Goal: Task Accomplishment & Management: Use online tool/utility

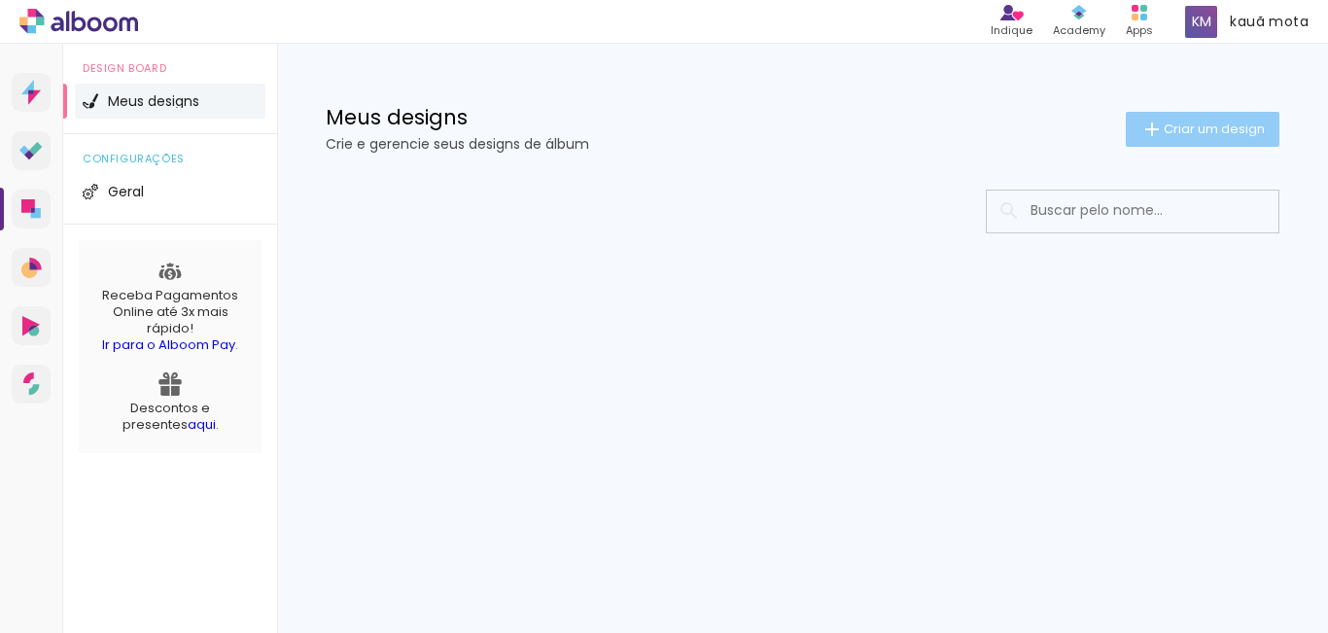
click at [1153, 139] on iron-icon at bounding box center [1151, 129] width 23 height 23
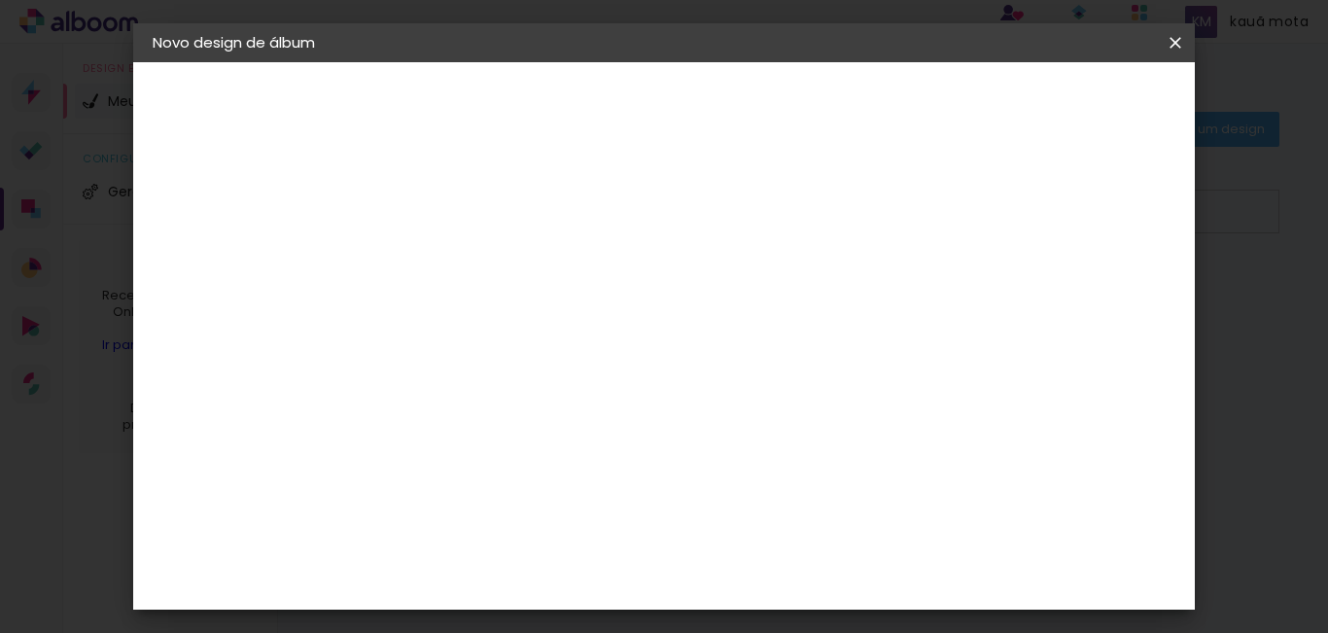
click at [470, 258] on input at bounding box center [470, 261] width 0 height 30
type input "[PERSON_NAME]"
type paper-input "[PERSON_NAME]"
click at [670, 104] on paper-button "Avançar" at bounding box center [621, 103] width 95 height 33
click at [834, 306] on paper-item "Tamanho Livre" at bounding box center [740, 295] width 187 height 43
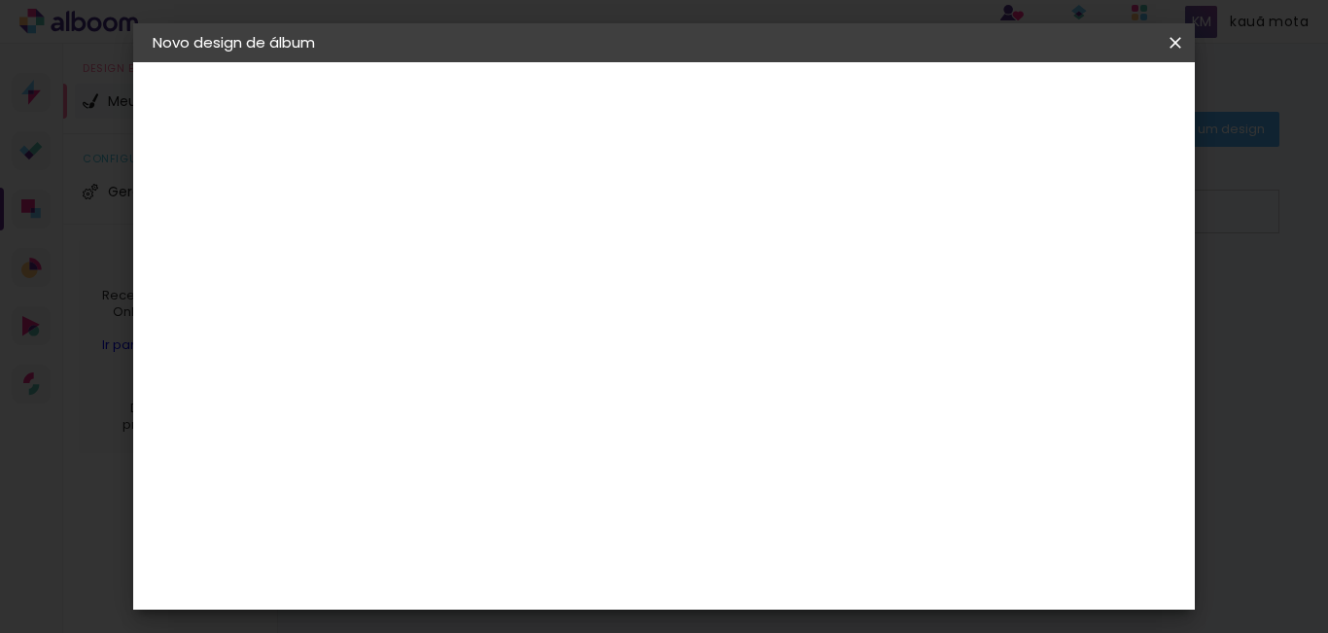
click at [618, 368] on input at bounding box center [520, 370] width 196 height 24
click at [863, 83] on header "Fornecedor Escolha um fornecedor ou avance com o tamanho livre. Voltar Avançar" at bounding box center [624, 120] width 477 height 116
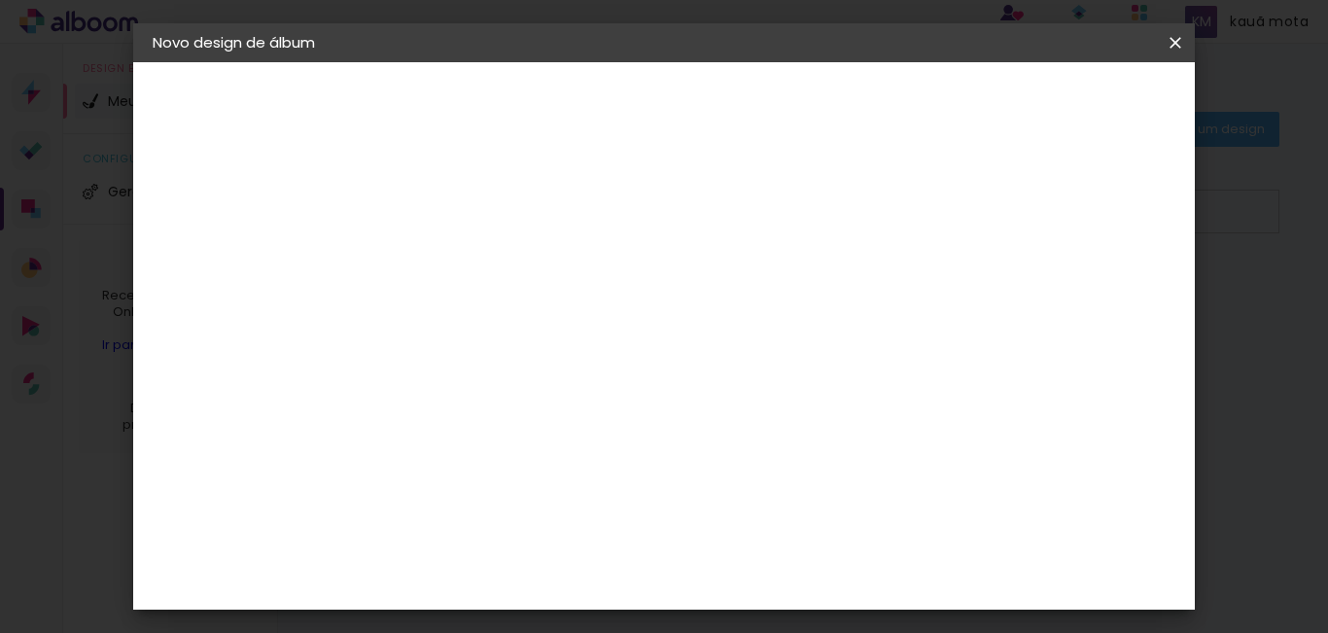
click at [834, 199] on paper-item "Tamanho Livre" at bounding box center [740, 198] width 187 height 43
click at [834, 91] on paper-button "Avançar" at bounding box center [786, 103] width 95 height 33
drag, startPoint x: 799, startPoint y: 529, endPoint x: 824, endPoint y: 527, distance: 25.3
click at [659, 544] on div "cm" at bounding box center [783, 527] width 561 height 68
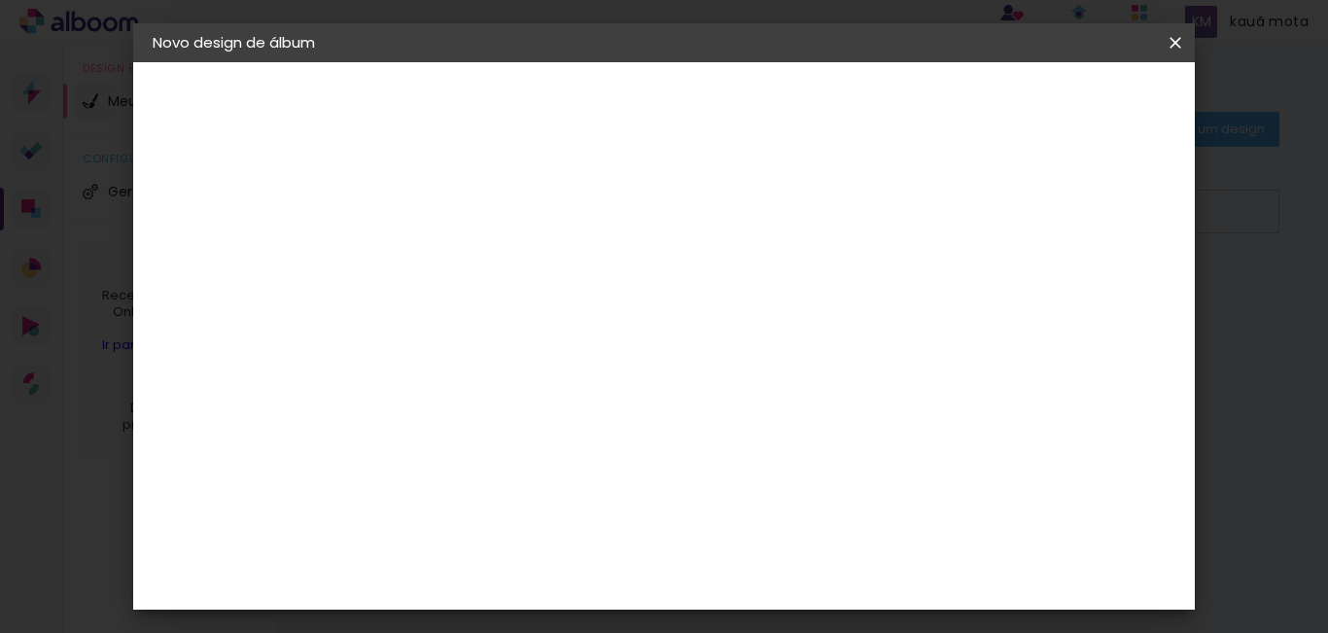
scroll to position [0, 0]
type input "40"
type paper-input "40"
click at [910, 108] on span "Iniciar design" at bounding box center [877, 109] width 66 height 27
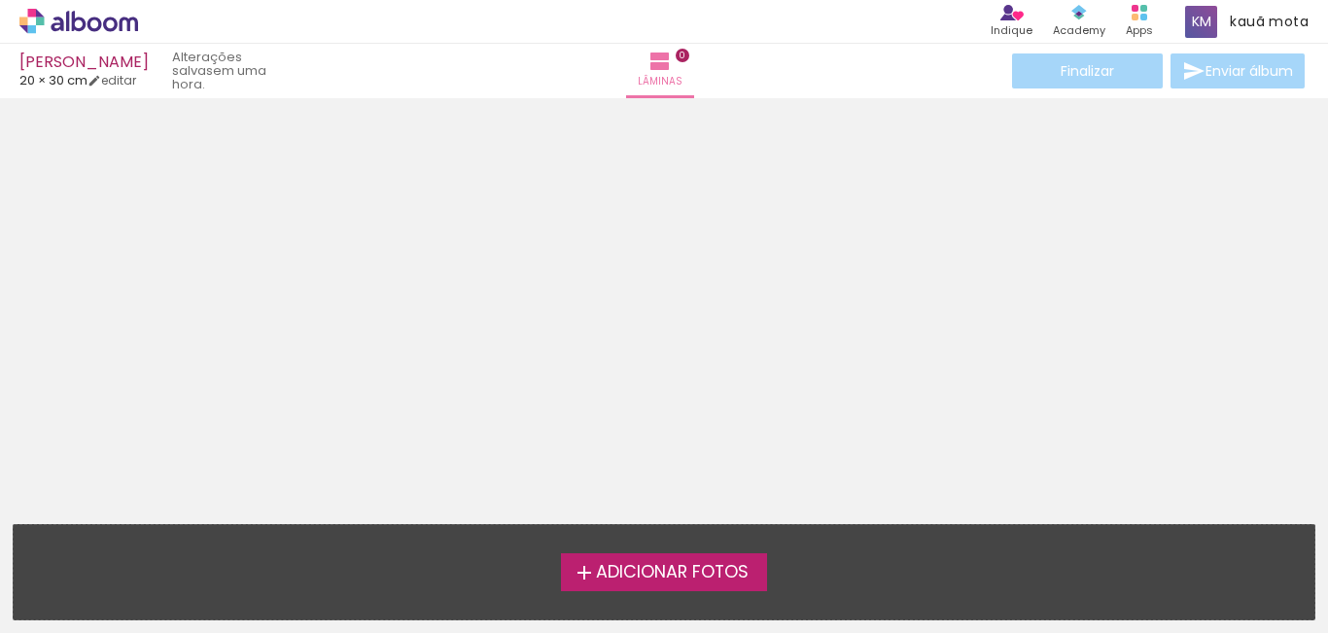
click at [628, 566] on span "Adicionar Fotos" at bounding box center [672, 572] width 153 height 17
click at [0, 0] on input "file" at bounding box center [0, 0] width 0 height 0
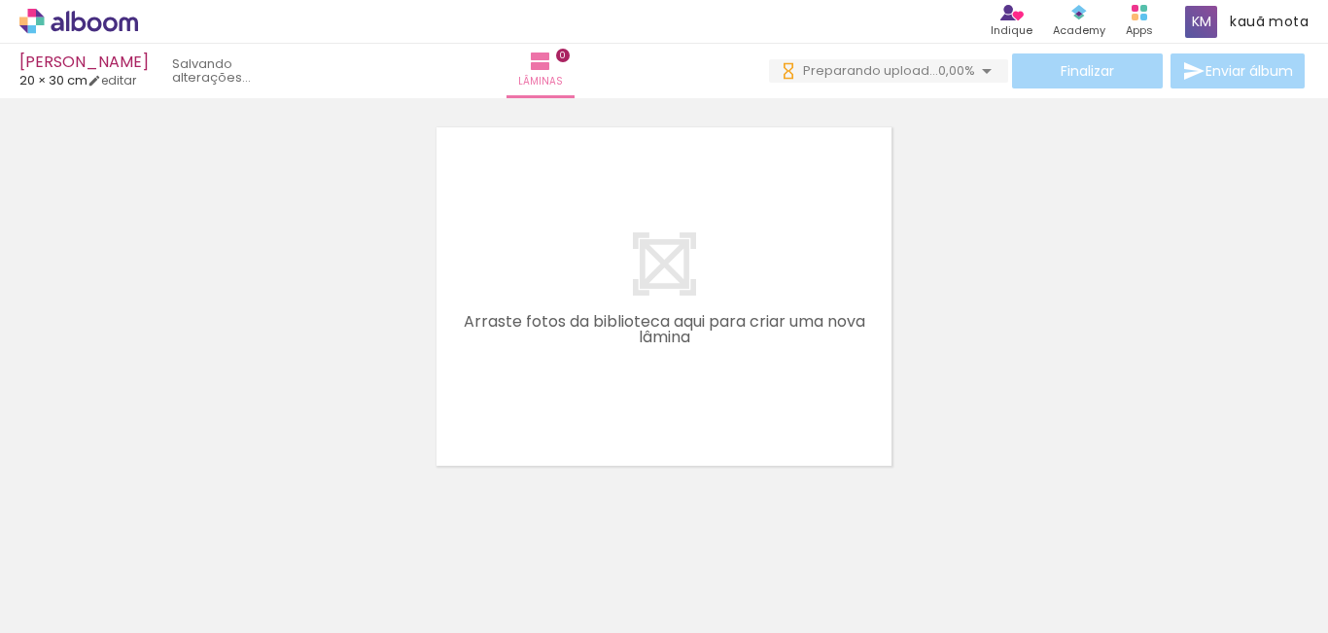
scroll to position [61, 0]
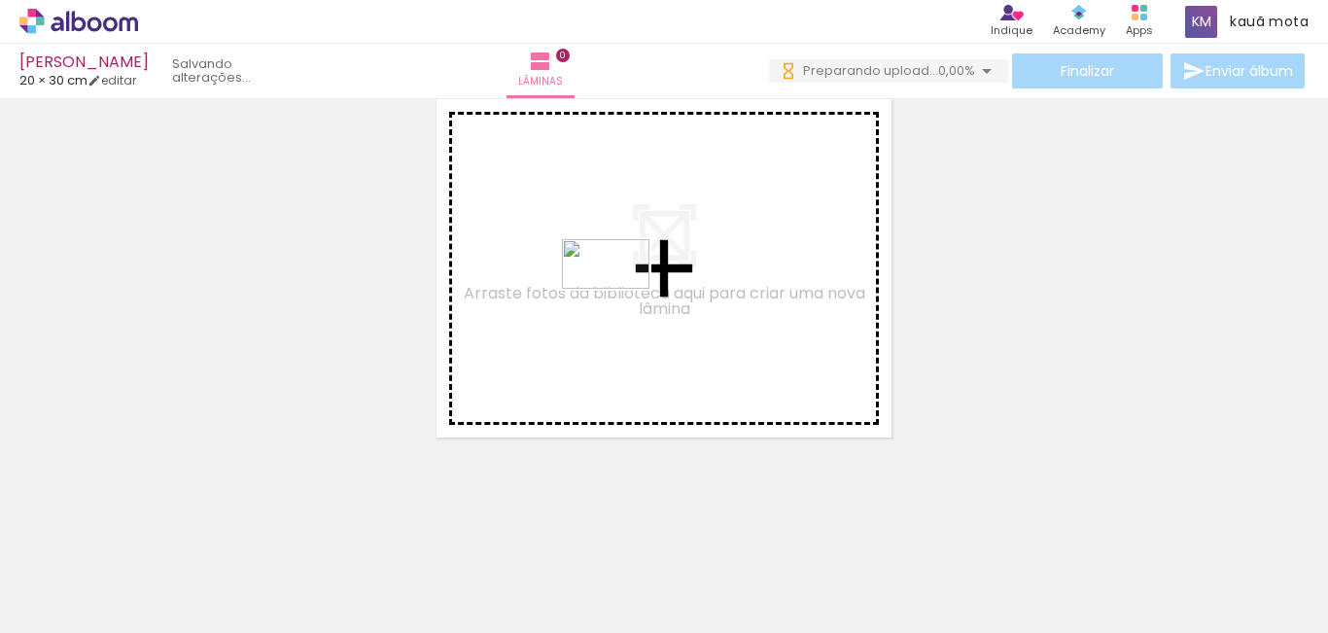
drag, startPoint x: 400, startPoint y: 512, endPoint x: 620, endPoint y: 297, distance: 308.0
click at [620, 297] on quentale-workspace at bounding box center [664, 316] width 1328 height 633
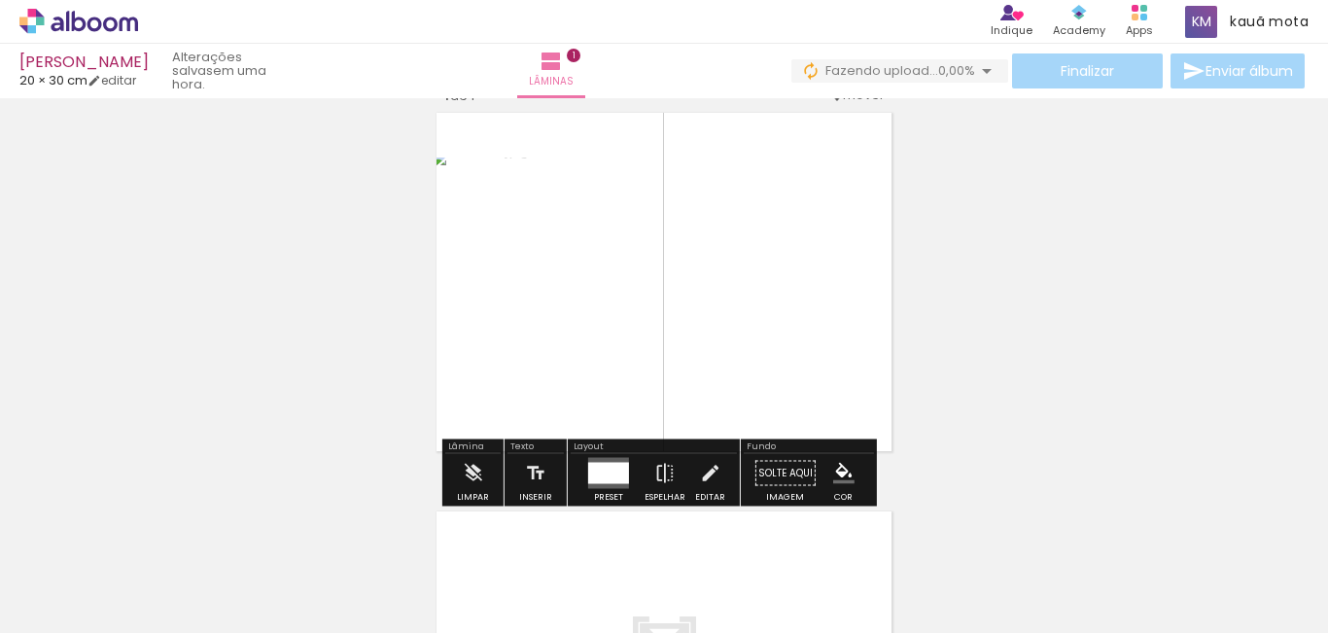
scroll to position [25, 0]
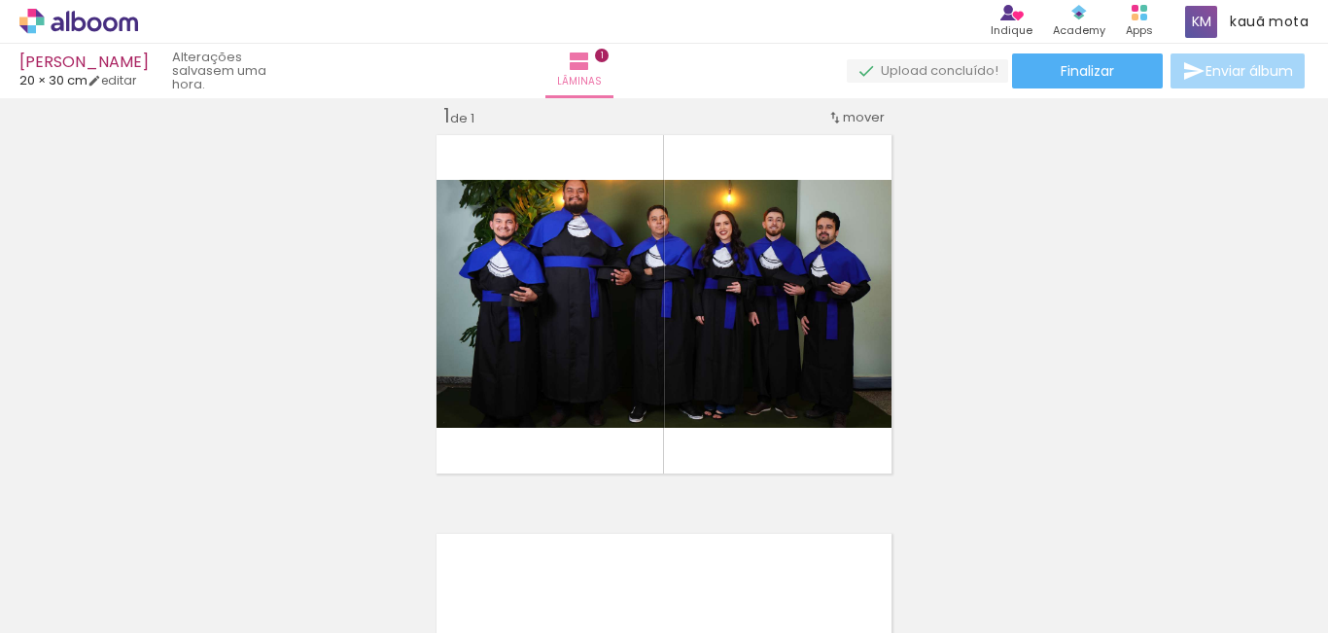
click at [1082, 400] on div "Inserir lâmina 1 de 1" at bounding box center [664, 479] width 1328 height 798
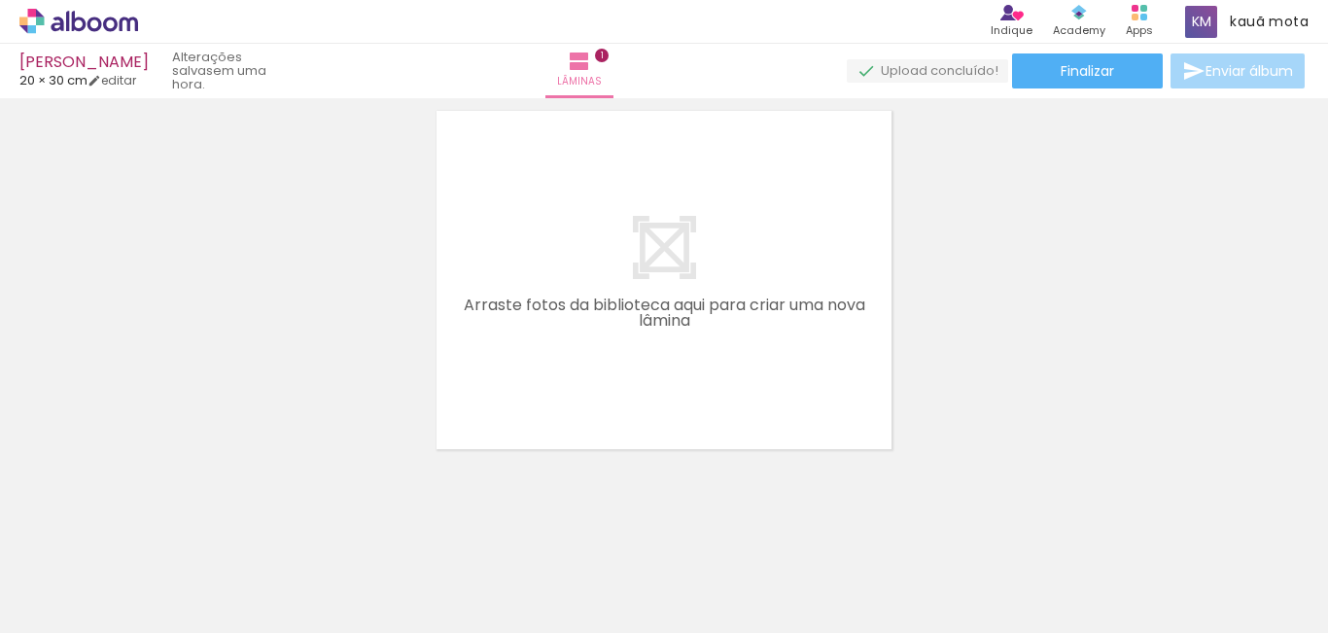
scroll to position [0, 0]
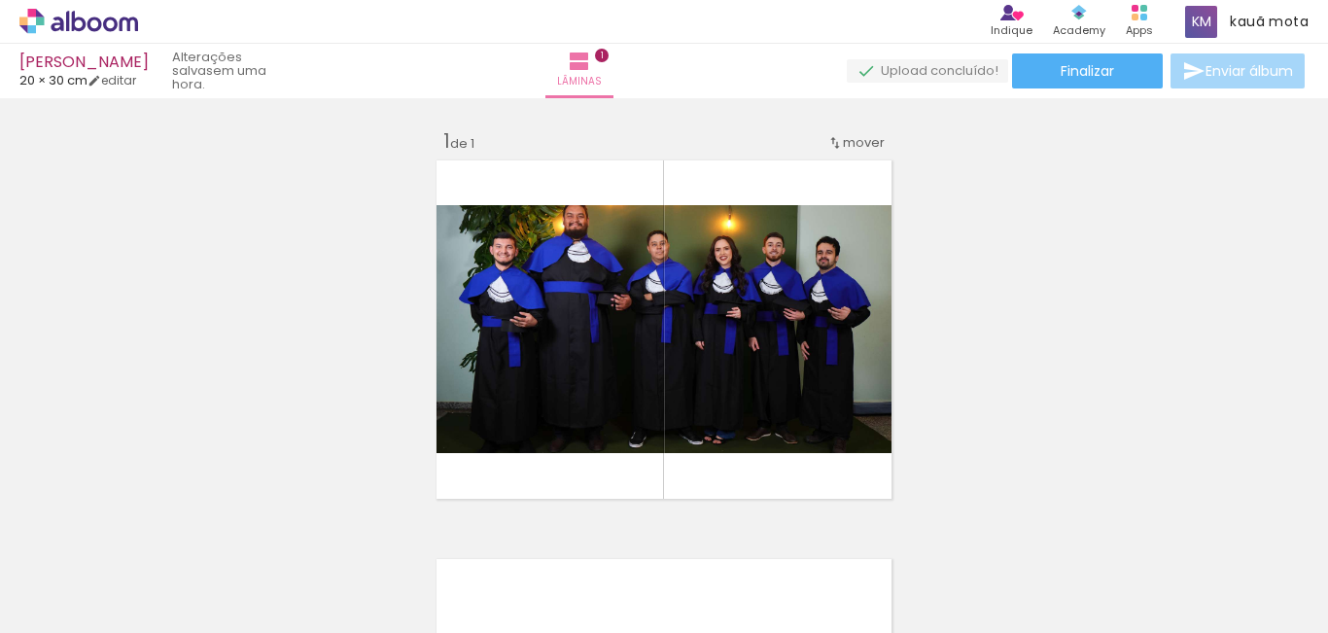
click at [1103, 320] on div "Inserir lâmina 1 de 1" at bounding box center [664, 504] width 1328 height 798
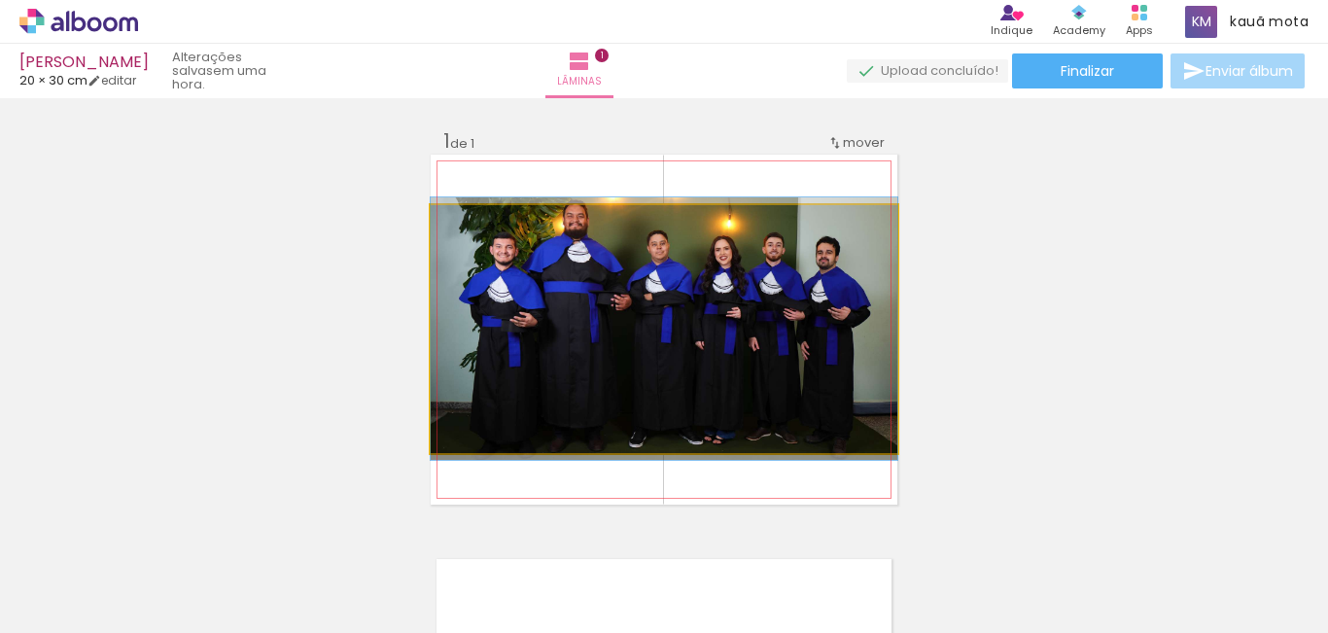
click at [606, 324] on quentale-photo at bounding box center [664, 329] width 467 height 248
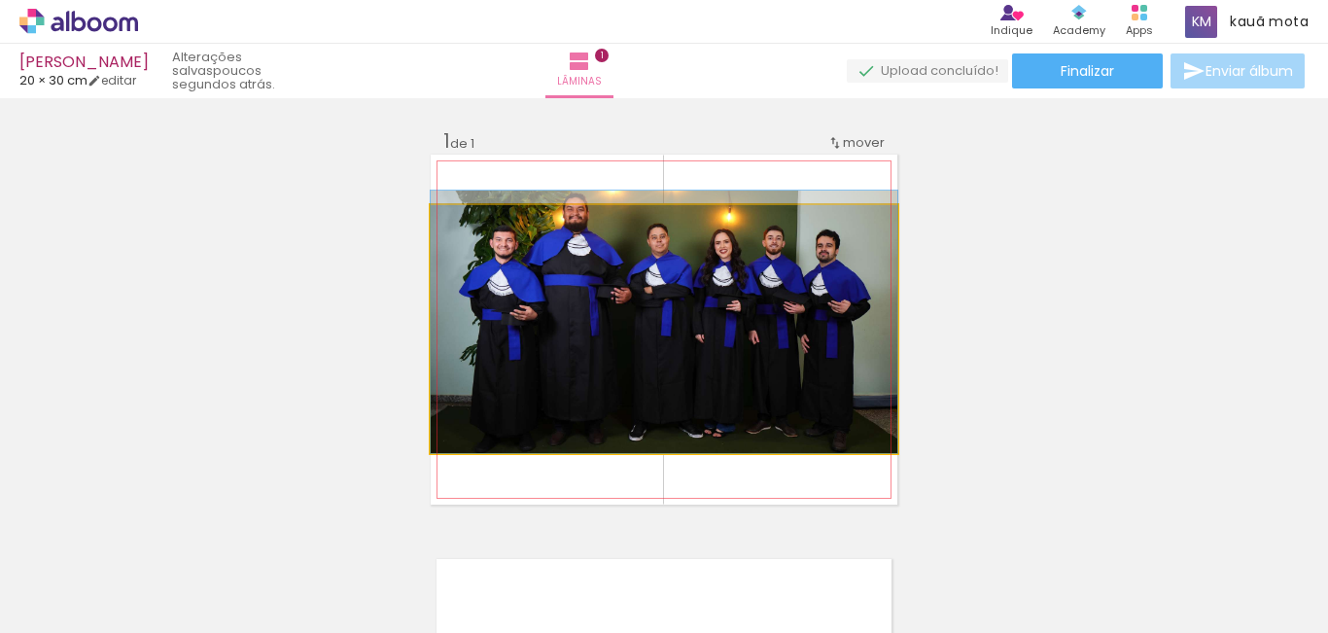
drag, startPoint x: 703, startPoint y: 330, endPoint x: 700, endPoint y: 268, distance: 61.3
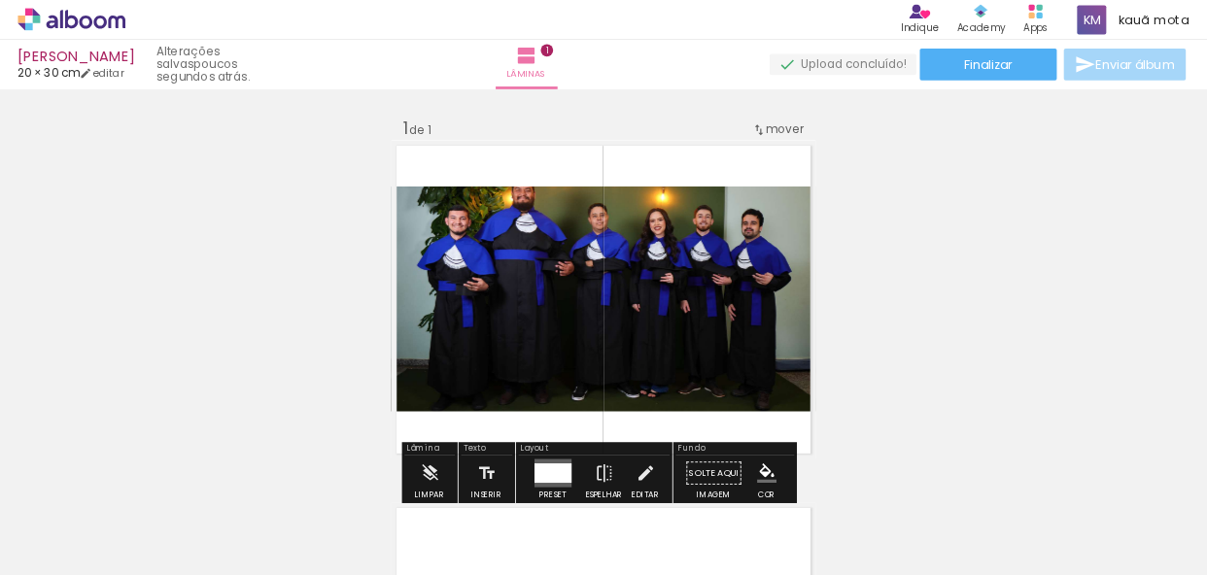
scroll to position [97, 0]
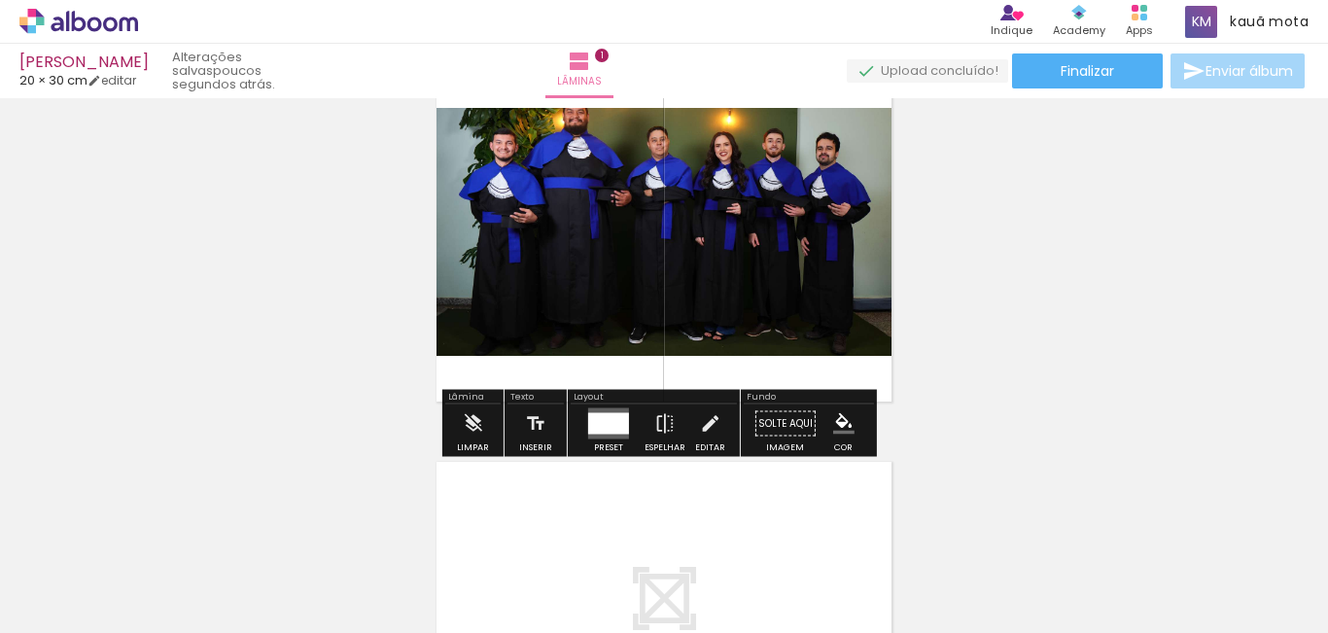
click at [858, 371] on quentale-layouter at bounding box center [664, 232] width 467 height 350
click at [855, 421] on paper-menu-button "#ffebee #ffcdd2 #ef9a9a #e57373 #ef5350 #f44336 #e53935 #d32f2f #c62828 #b71c1c…" at bounding box center [843, 423] width 37 height 37
click at [842, 428] on iron-icon "color picker" at bounding box center [843, 423] width 21 height 21
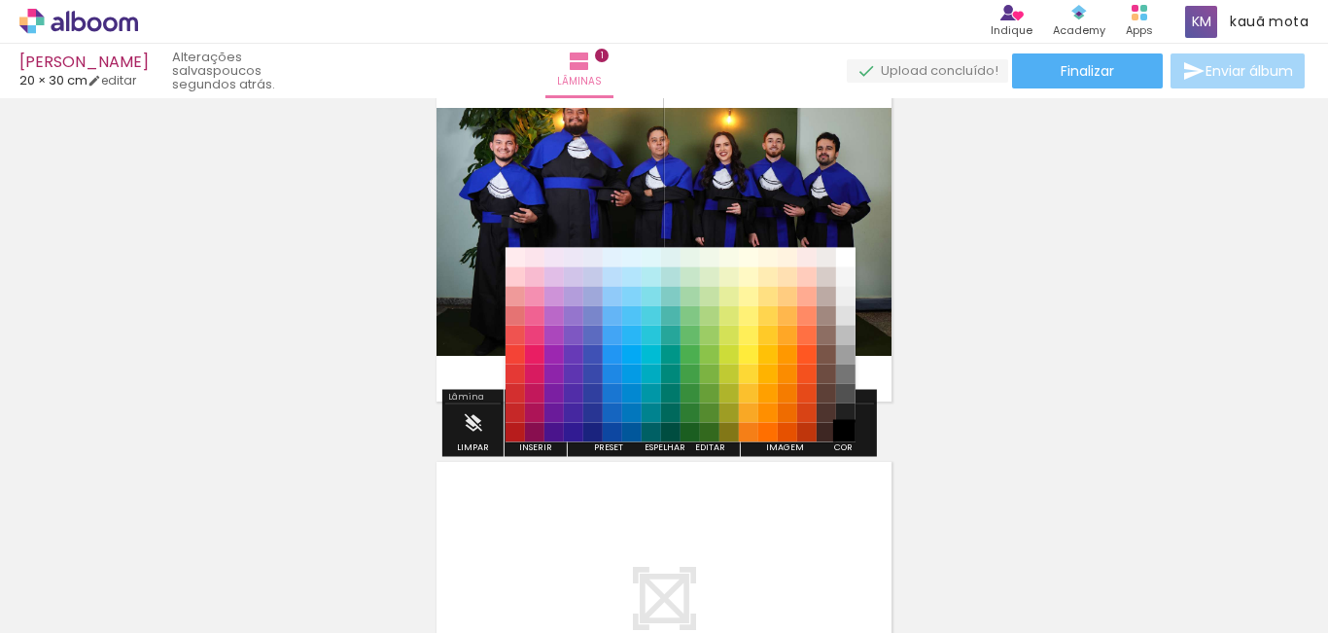
click at [843, 435] on paper-item "#000000" at bounding box center [845, 432] width 19 height 19
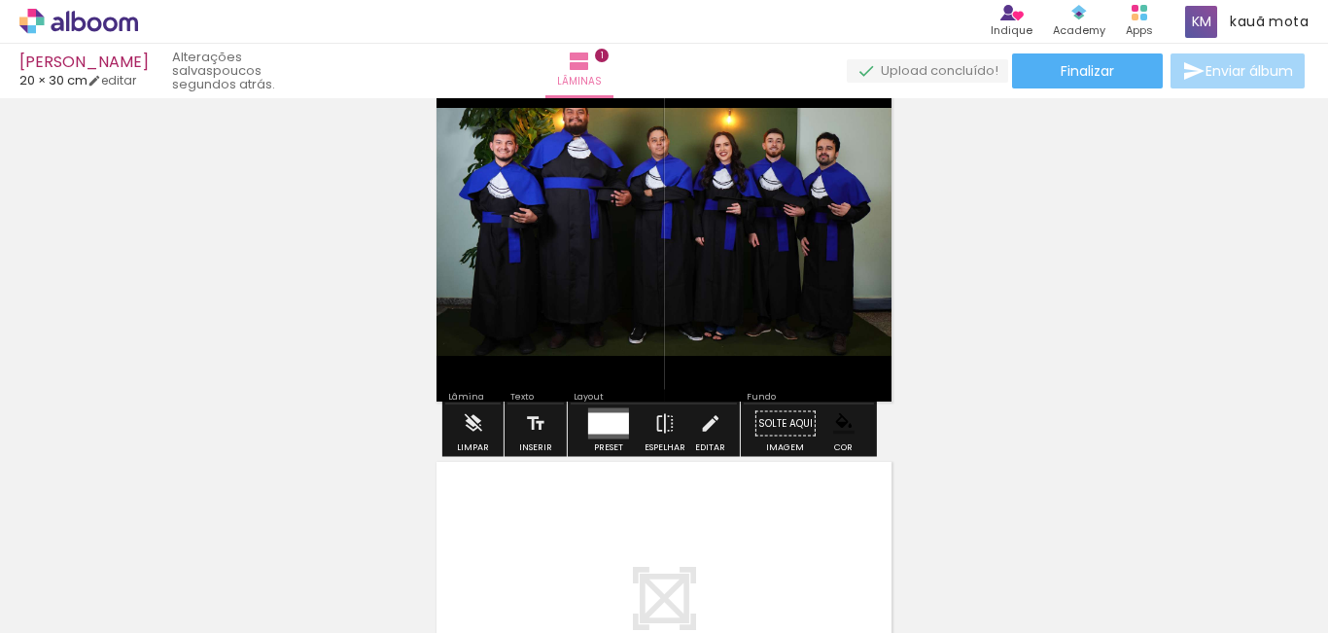
click at [1010, 396] on div "Inserir lâmina 1 de 1" at bounding box center [664, 407] width 1328 height 798
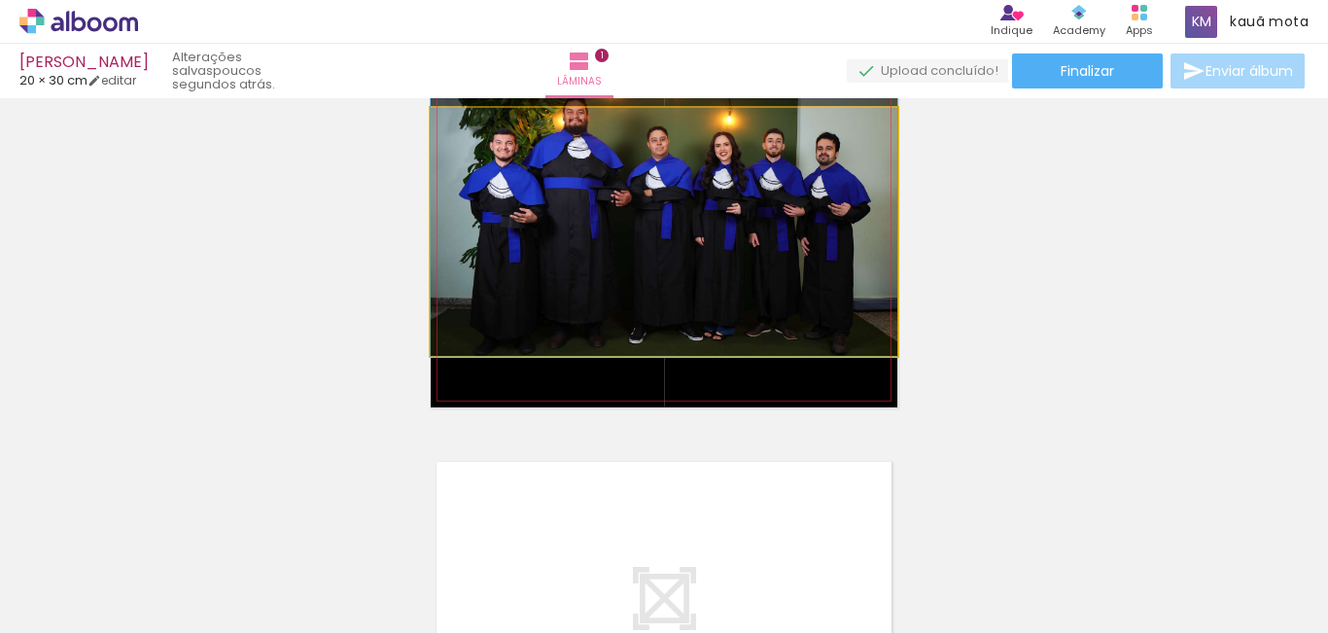
click at [819, 288] on quentale-photo at bounding box center [664, 232] width 467 height 248
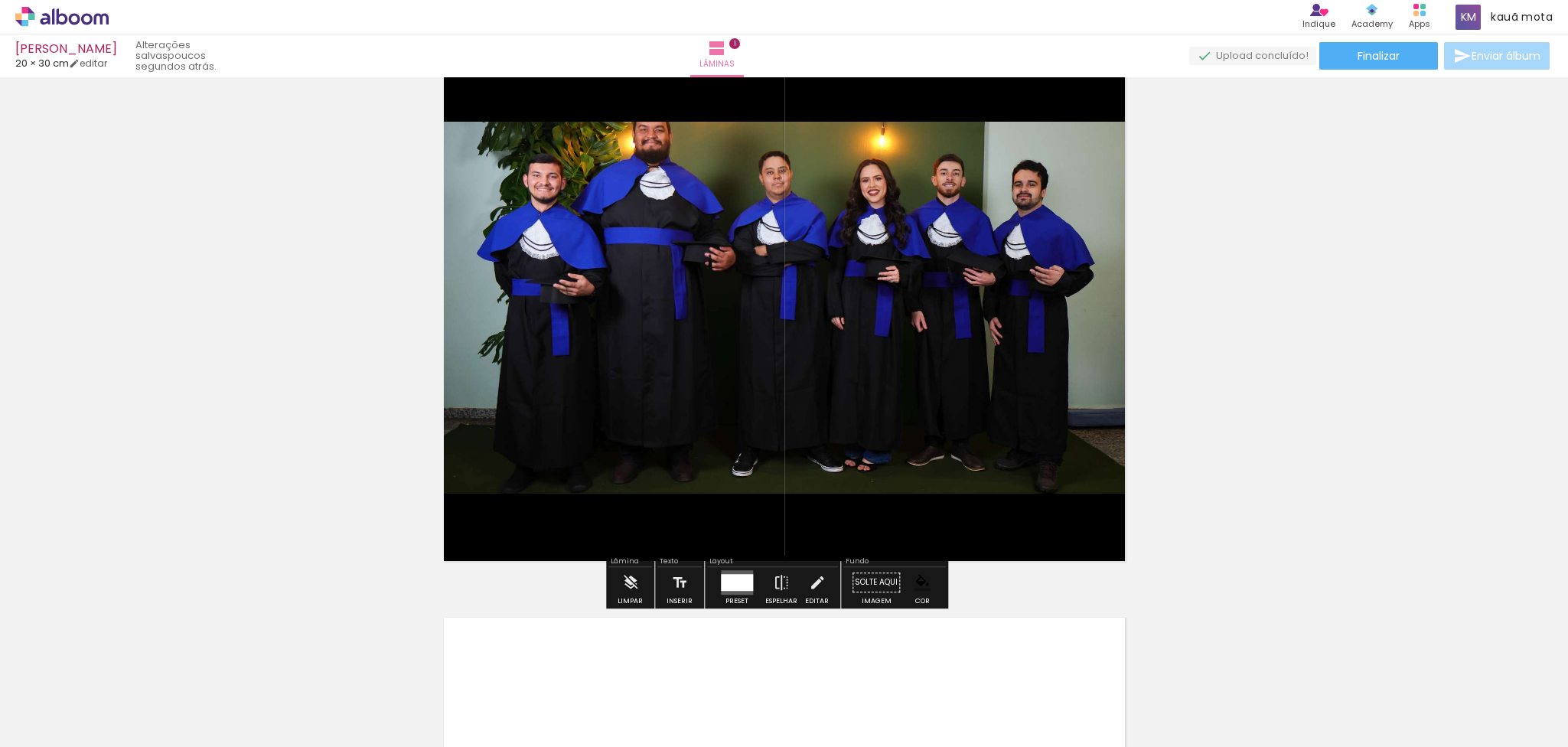
click at [967, 321] on quentale-photo at bounding box center [784, 308] width 699 height 372
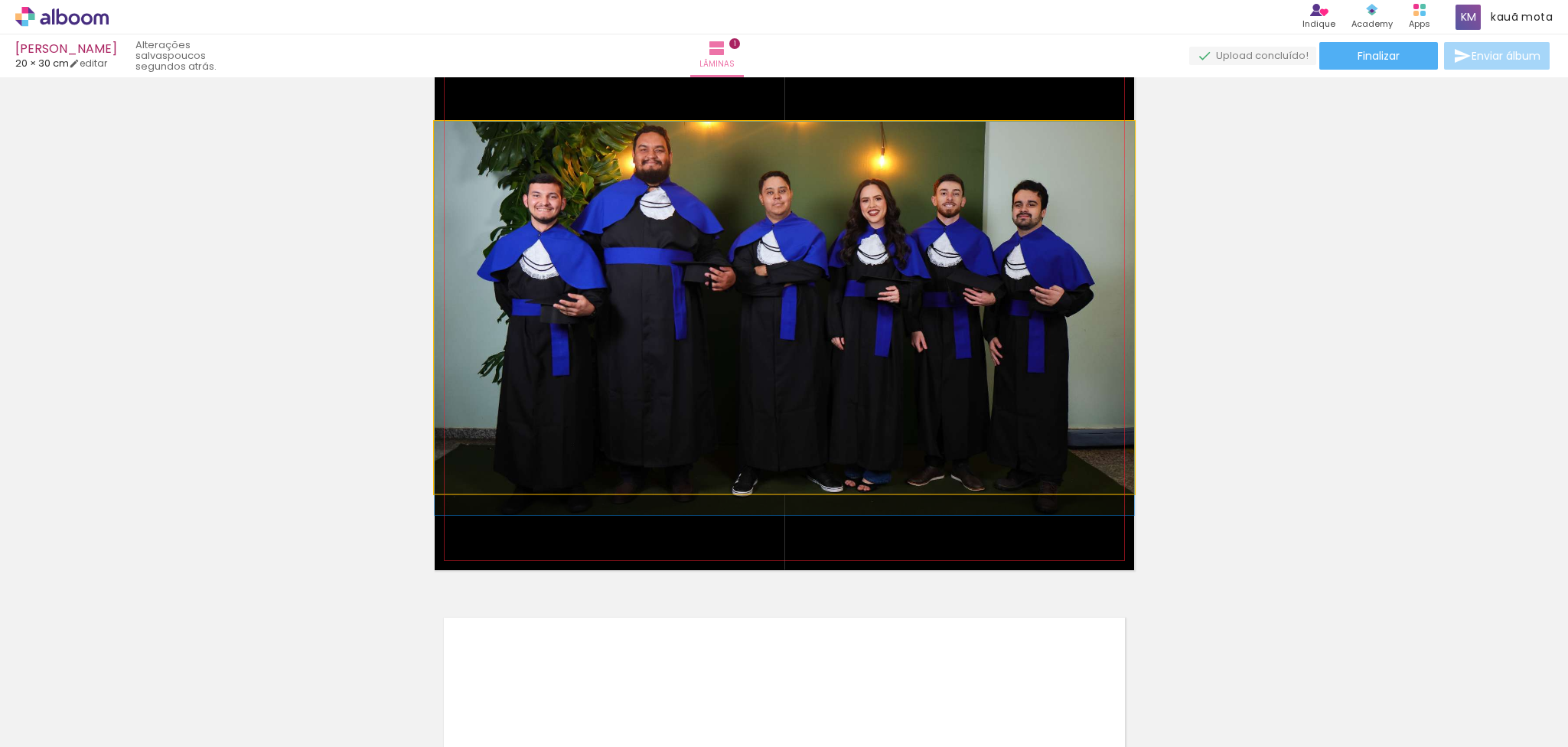
drag, startPoint x: 971, startPoint y: 321, endPoint x: 967, endPoint y: 328, distance: 8.1
drag, startPoint x: 461, startPoint y: 134, endPoint x: 220, endPoint y: 131, distance: 241.0
type paper-slider "100"
click at [220, 131] on div "Inserir lâmina 1 de 1" at bounding box center [784, 570] width 1568 height 1127
drag, startPoint x: 942, startPoint y: 368, endPoint x: 937, endPoint y: 399, distance: 31.4
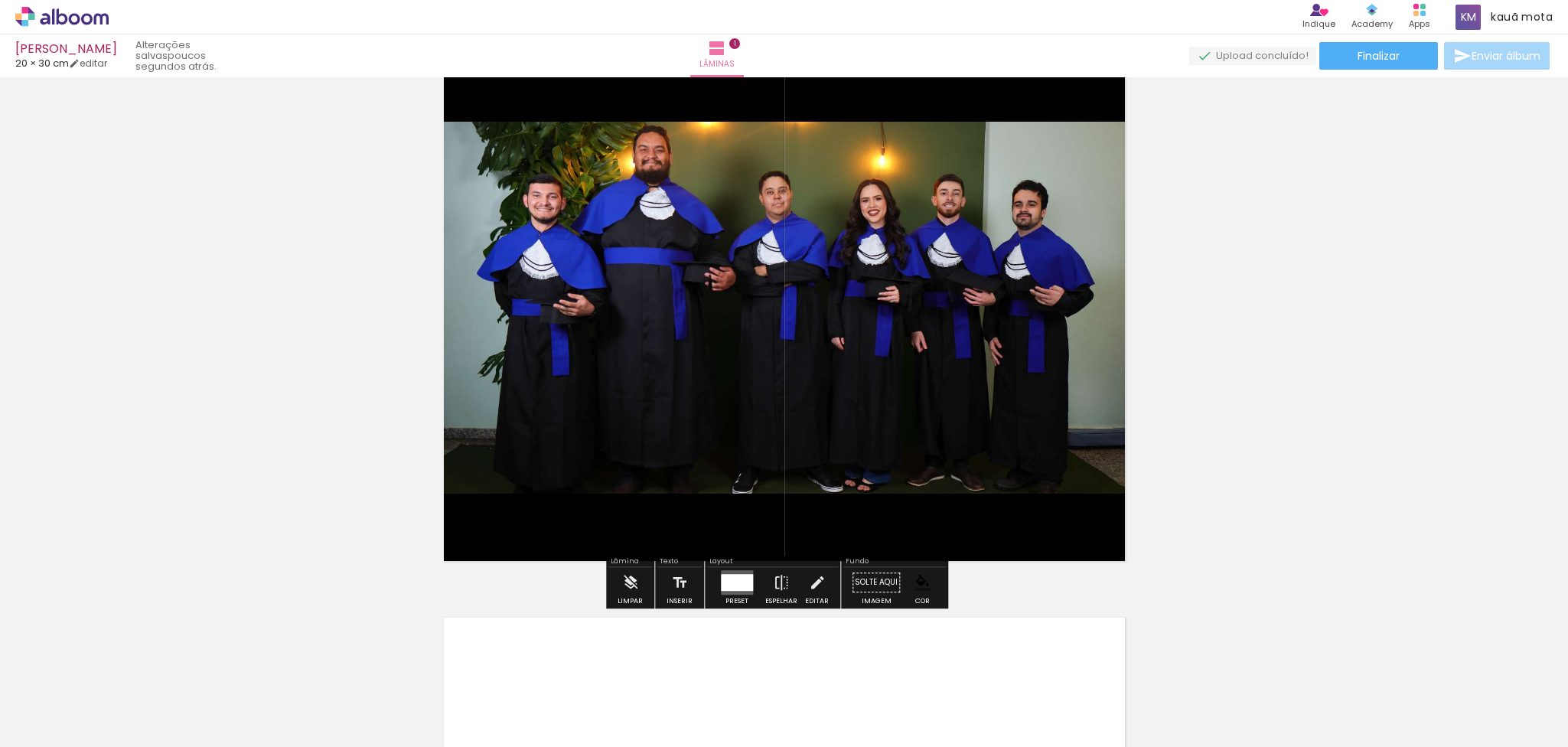
click at [1037, 342] on quentale-photo at bounding box center [784, 308] width 699 height 372
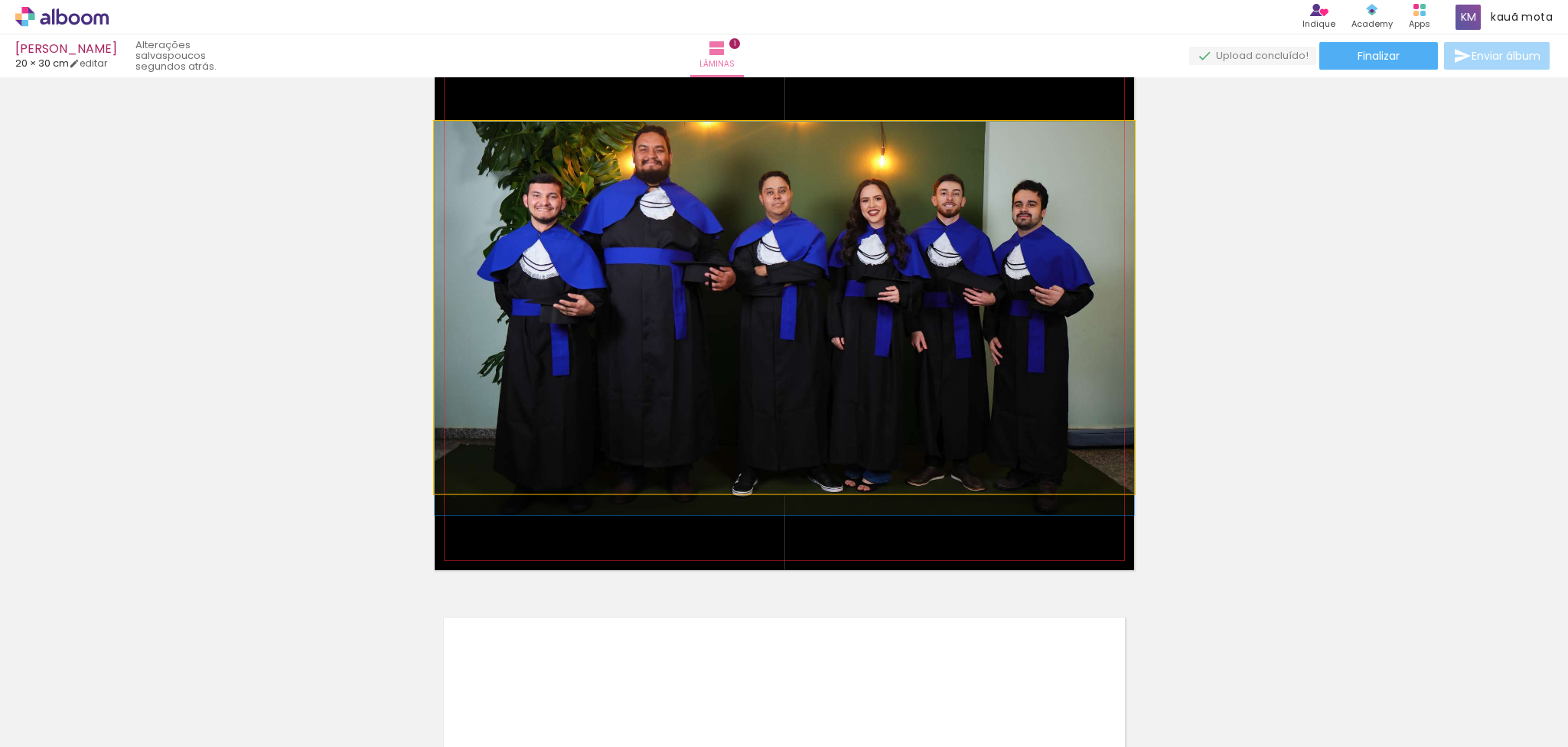
click at [1037, 342] on quentale-photo at bounding box center [784, 308] width 699 height 372
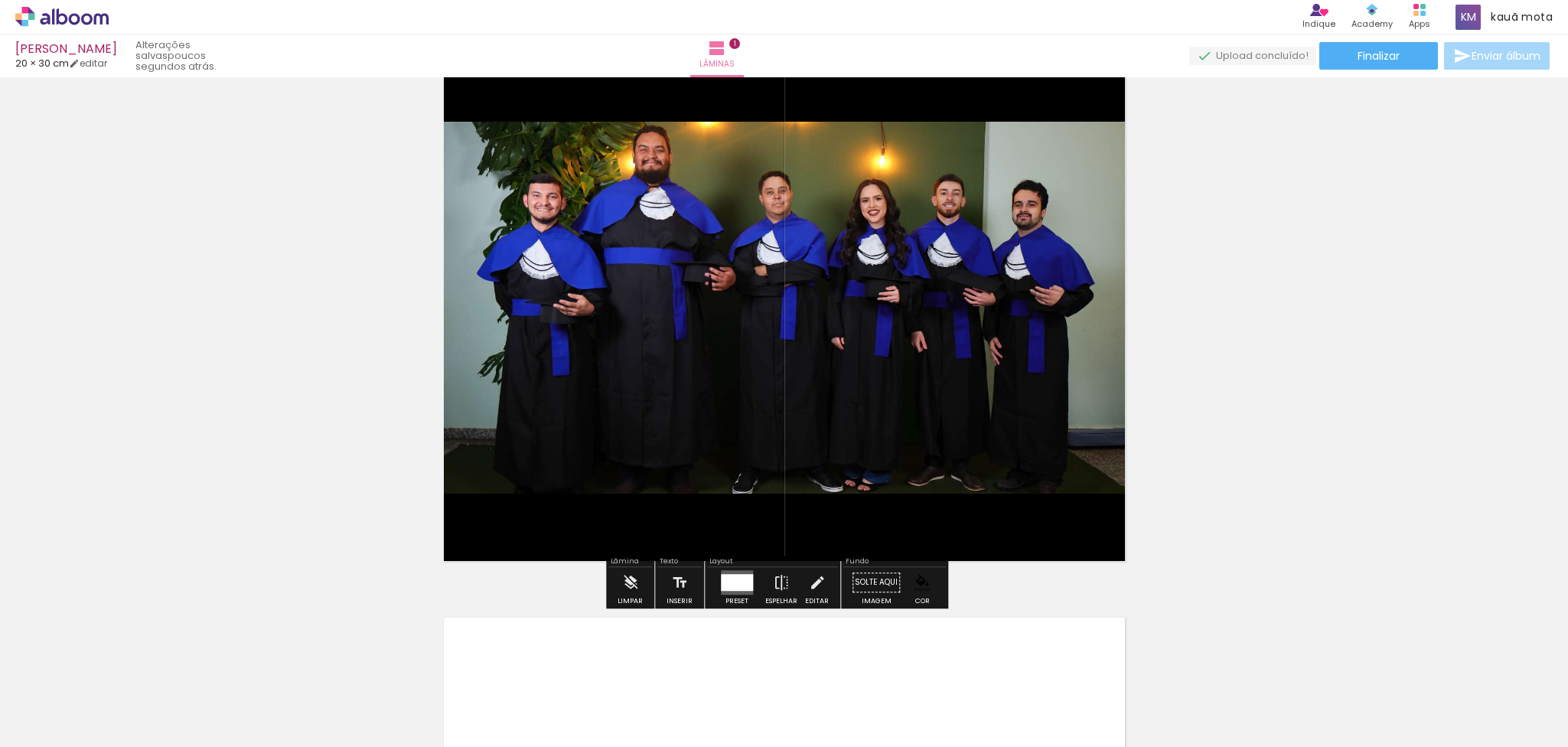
drag, startPoint x: 1037, startPoint y: 342, endPoint x: 882, endPoint y: 508, distance: 227.1
click at [882, 497] on quentale-layouter at bounding box center [784, 307] width 699 height 525
click at [306, 497] on div at bounding box center [325, 695] width 76 height 61
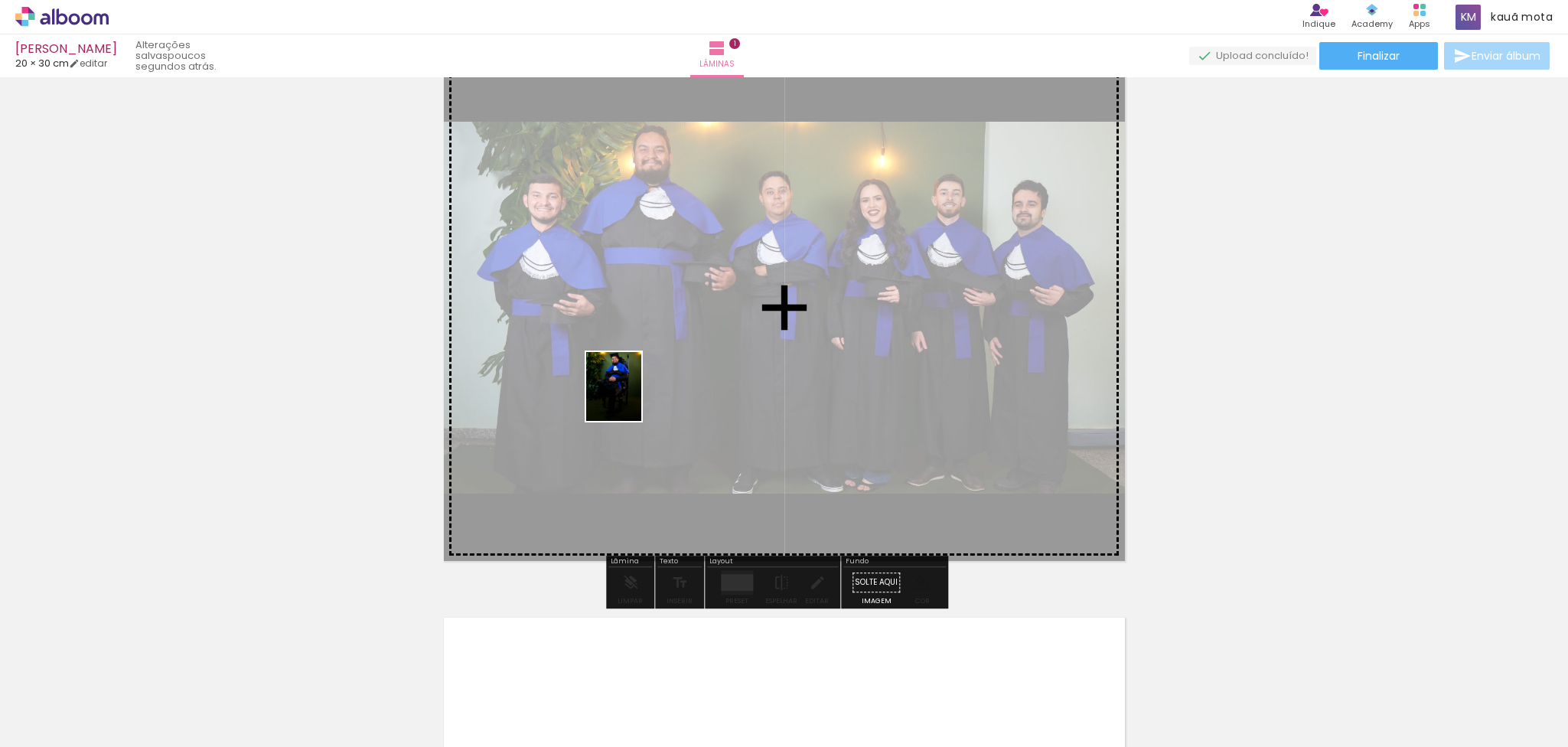
drag, startPoint x: 434, startPoint y: 719, endPoint x: 632, endPoint y: 398, distance: 377.2
click at [632, 398] on quentale-workspace at bounding box center [784, 373] width 1568 height 747
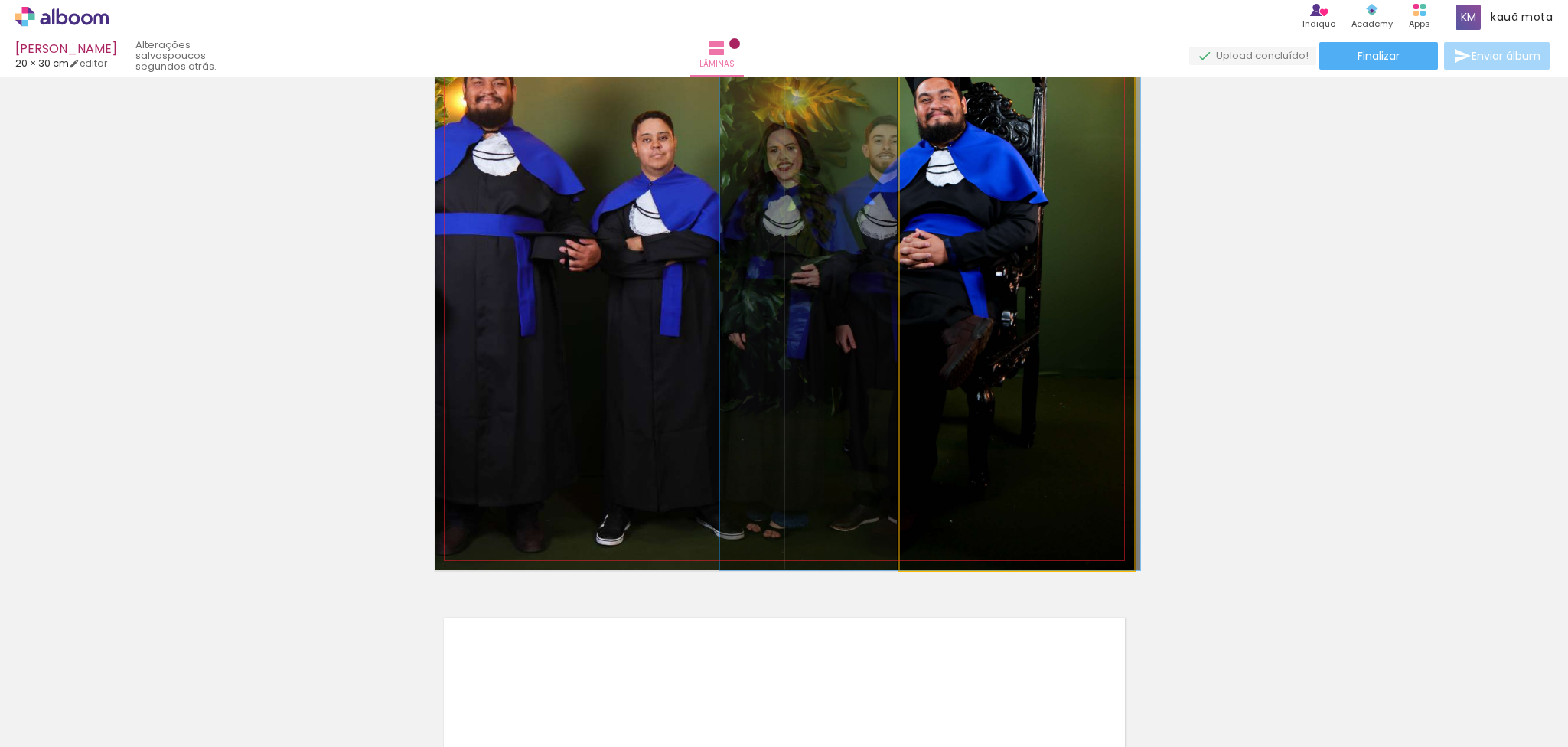
drag, startPoint x: 989, startPoint y: 333, endPoint x: 903, endPoint y: 340, distance: 86.3
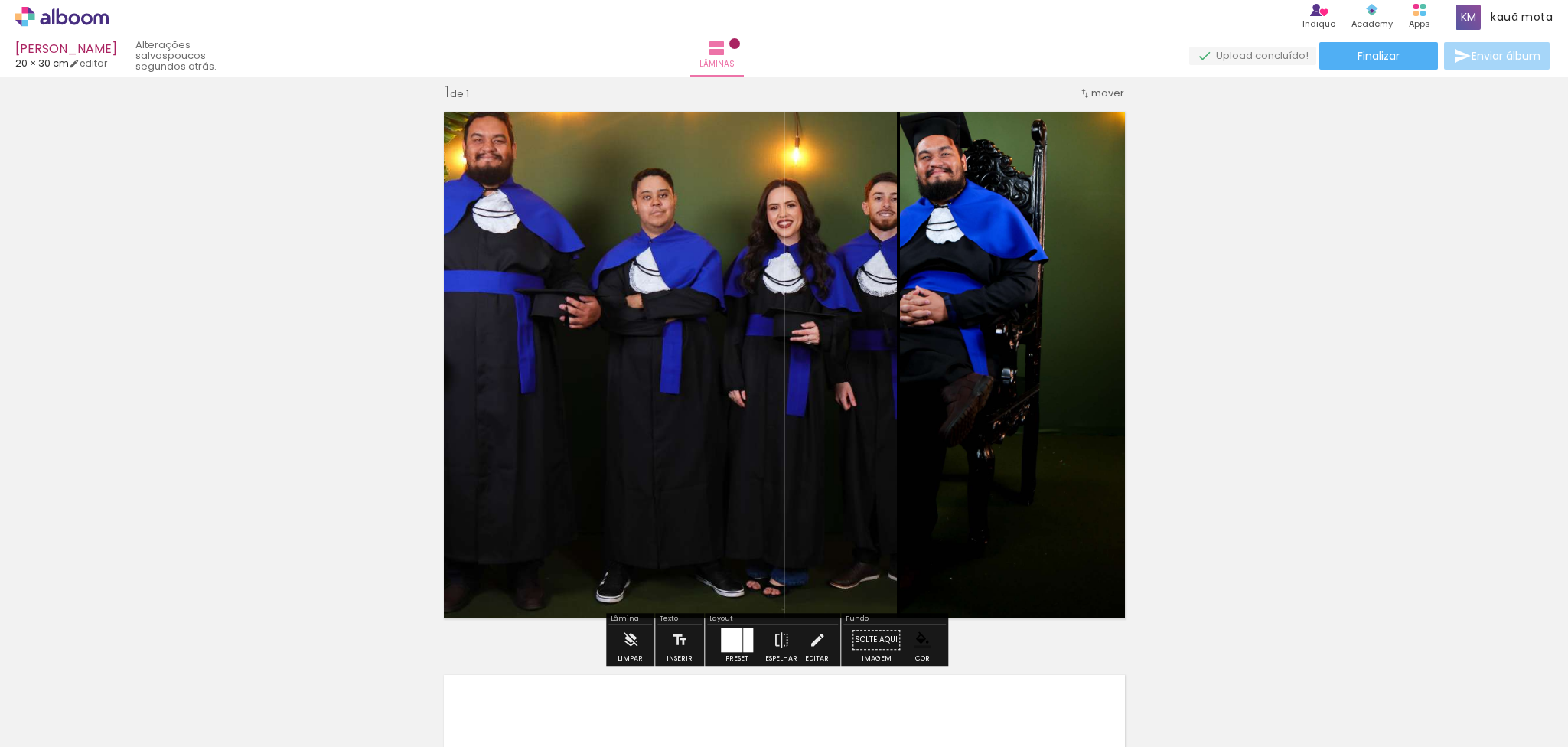
scroll to position [0, 0]
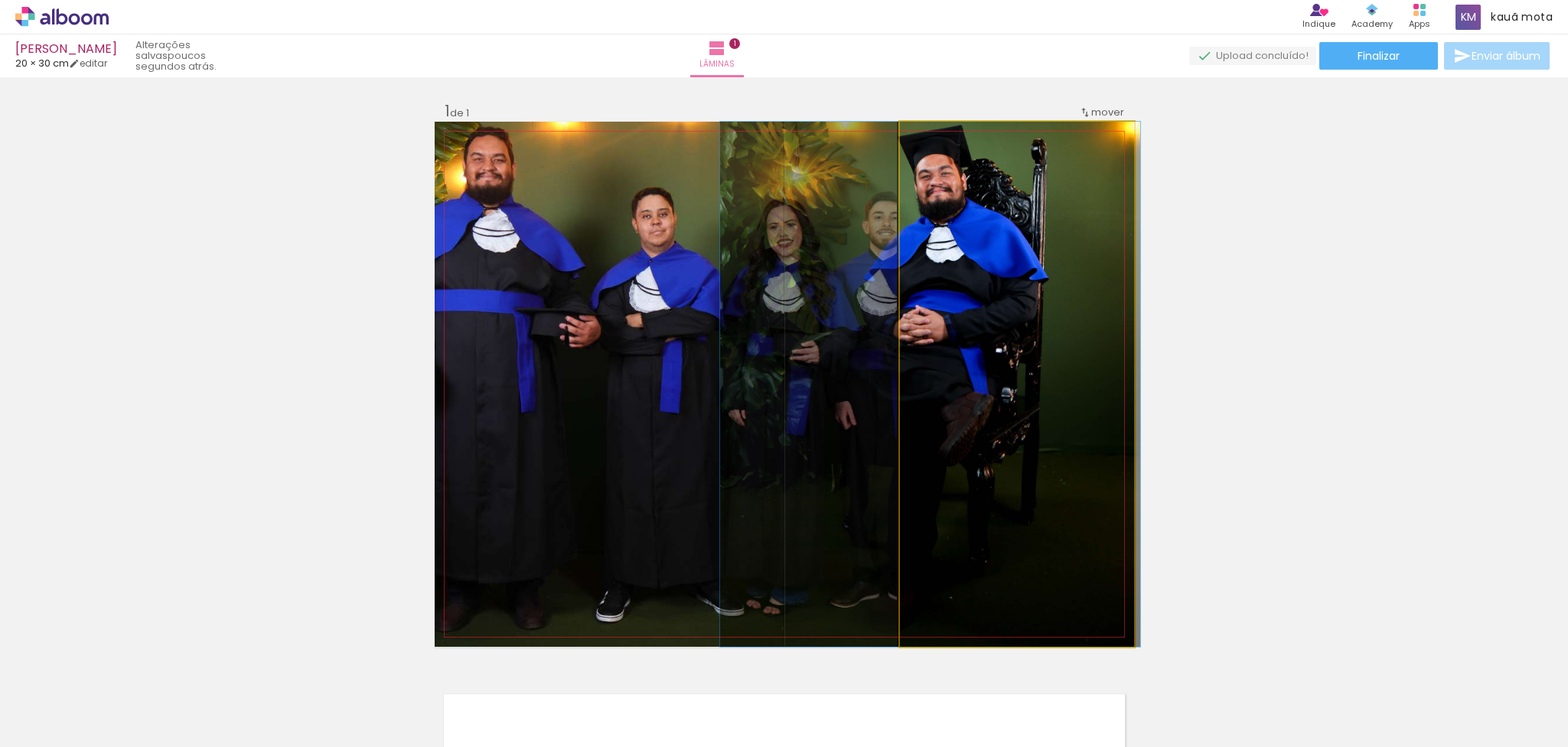
click at [1030, 212] on quentale-photo at bounding box center [1016, 384] width 234 height 525
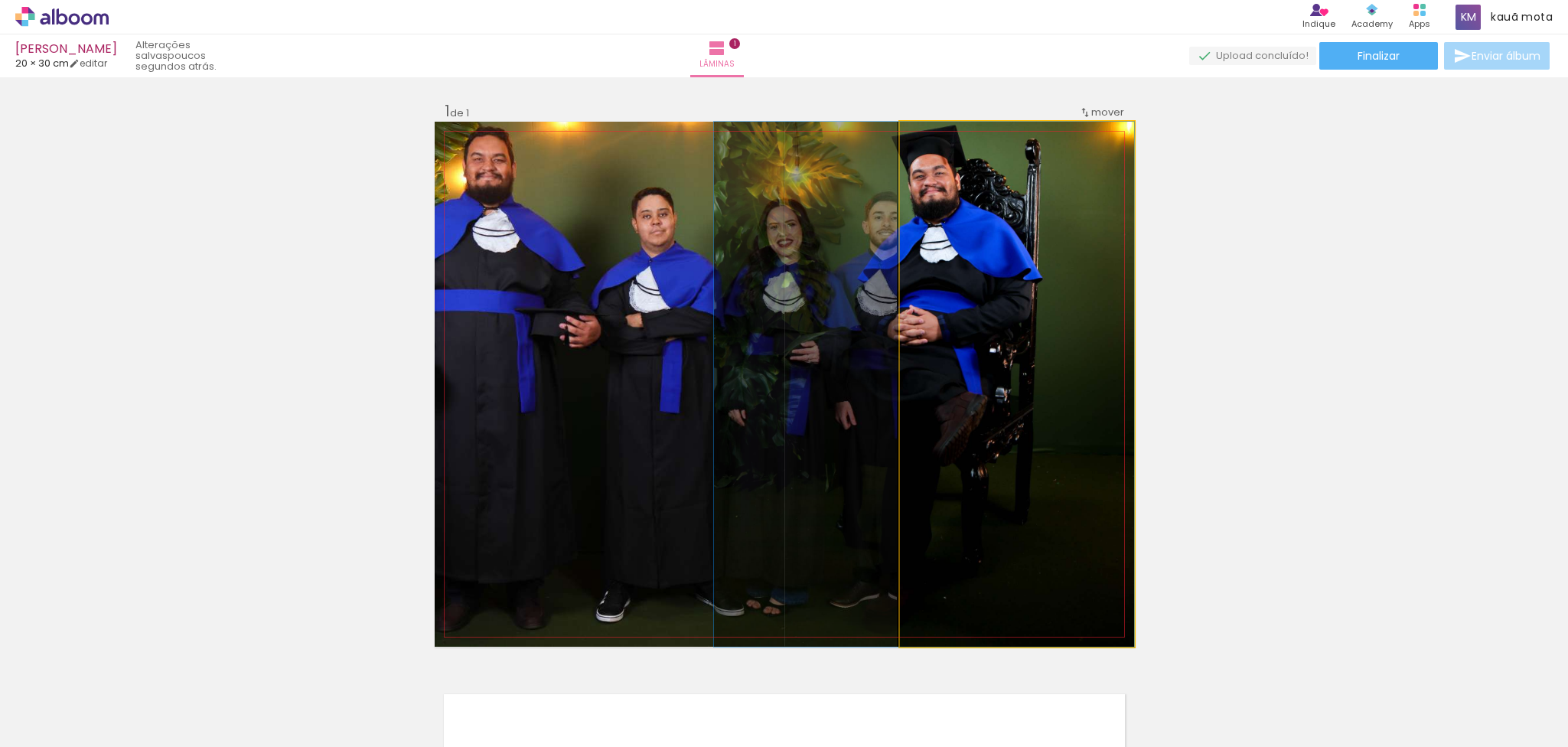
drag, startPoint x: 1080, startPoint y: 151, endPoint x: 1040, endPoint y: 202, distance: 64.8
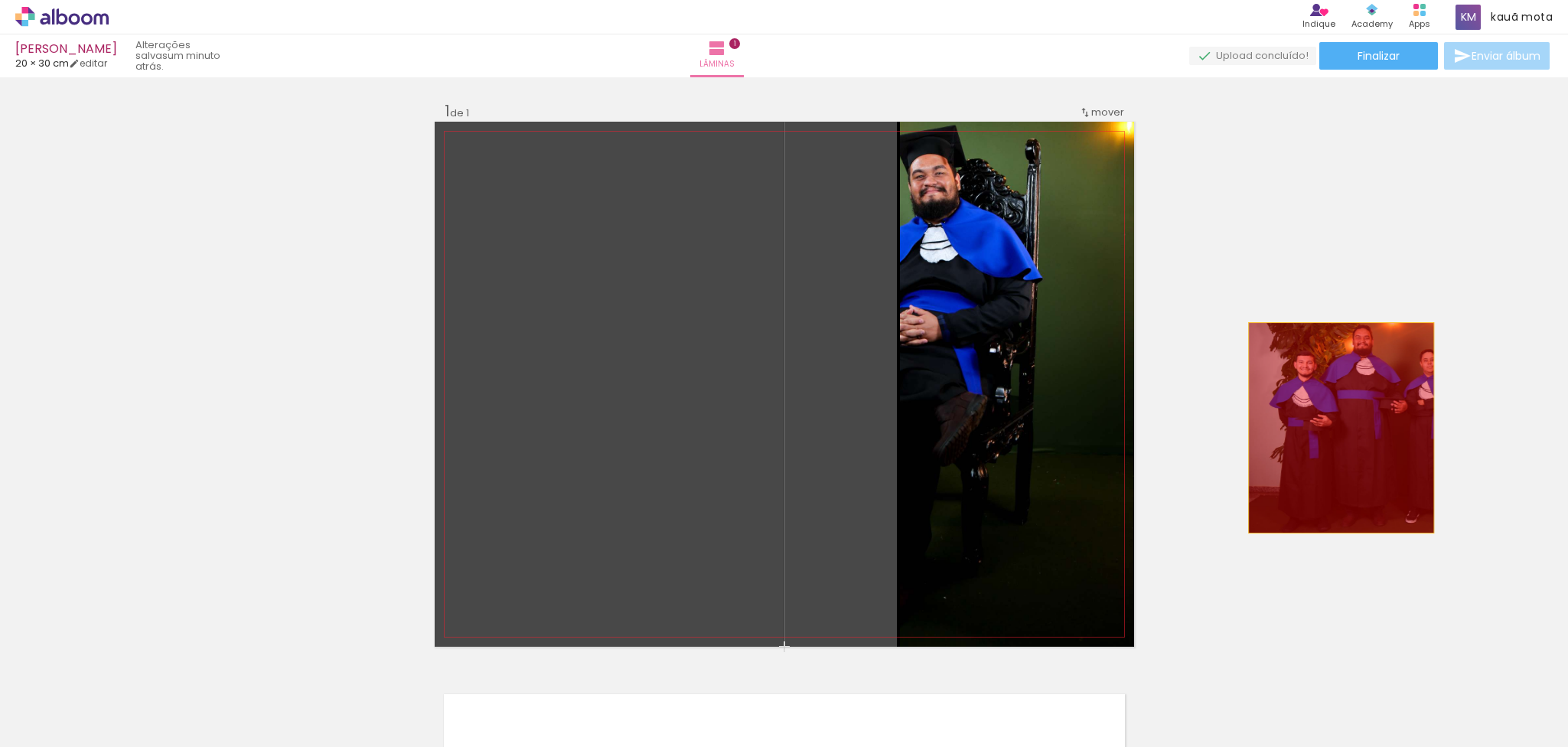
drag, startPoint x: 661, startPoint y: 407, endPoint x: 1332, endPoint y: 427, distance: 671.3
click at [1045, 427] on div "Inserir lâmina 1 de 1" at bounding box center [784, 646] width 1568 height 1127
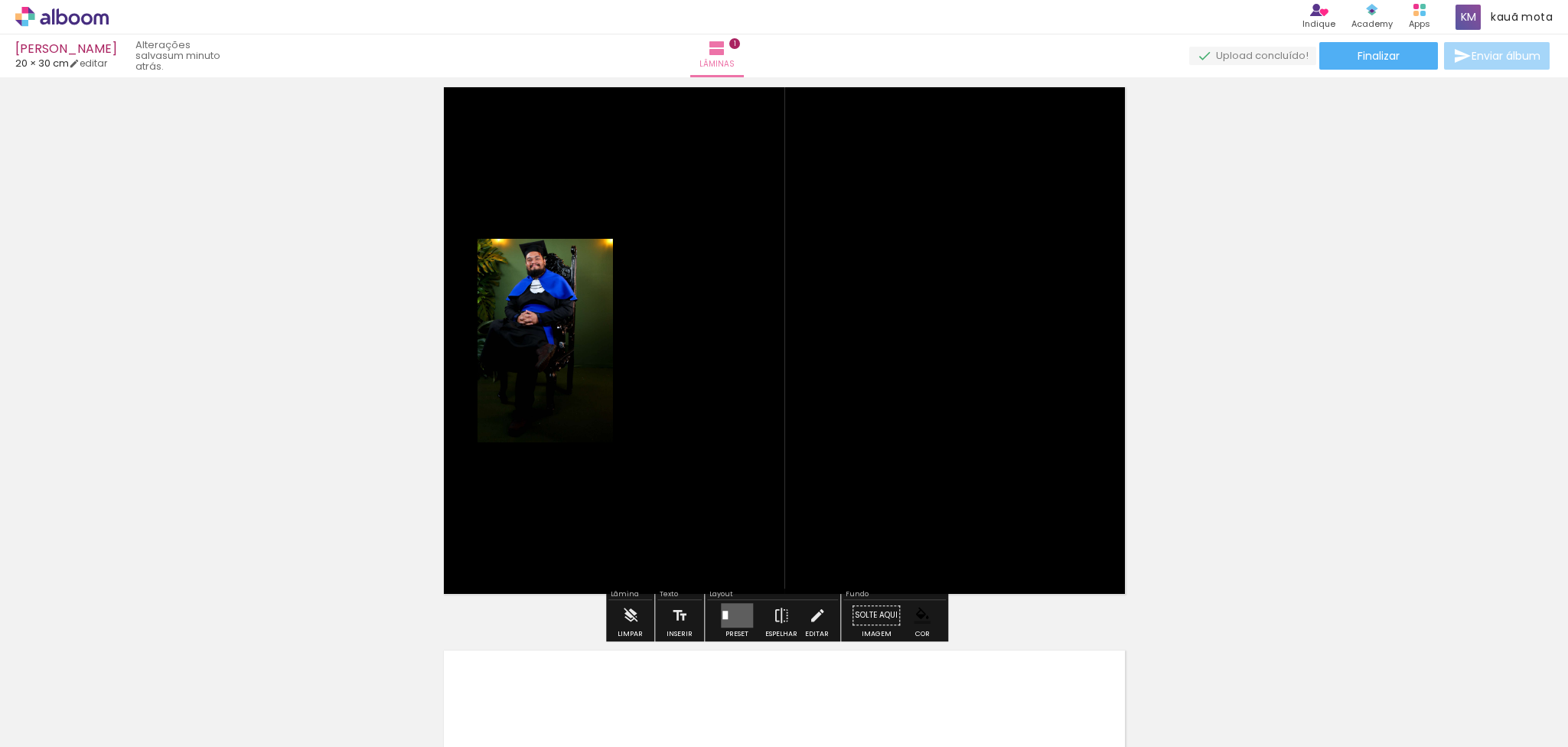
scroll to position [115, 0]
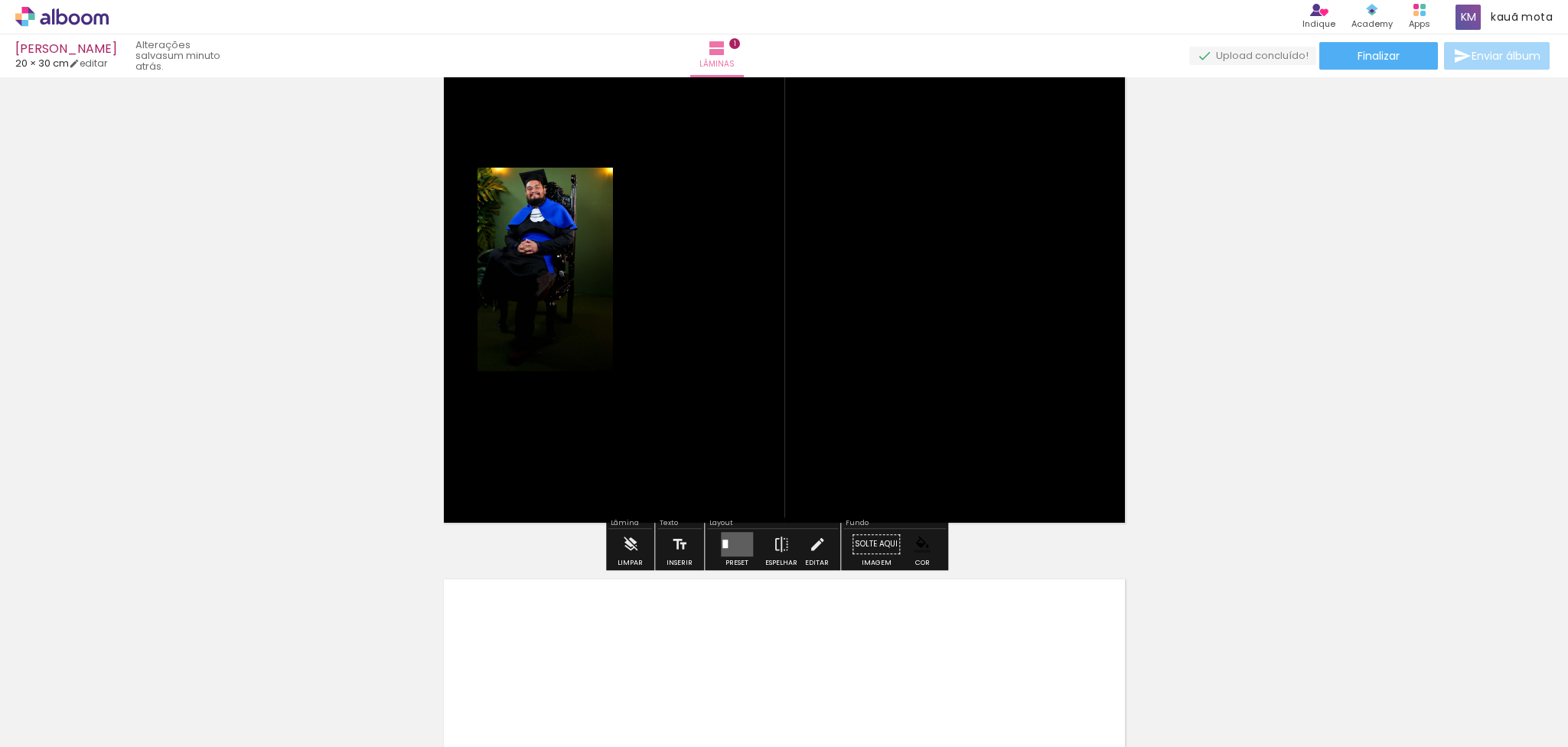
click at [567, 315] on quentale-photo at bounding box center [545, 269] width 135 height 204
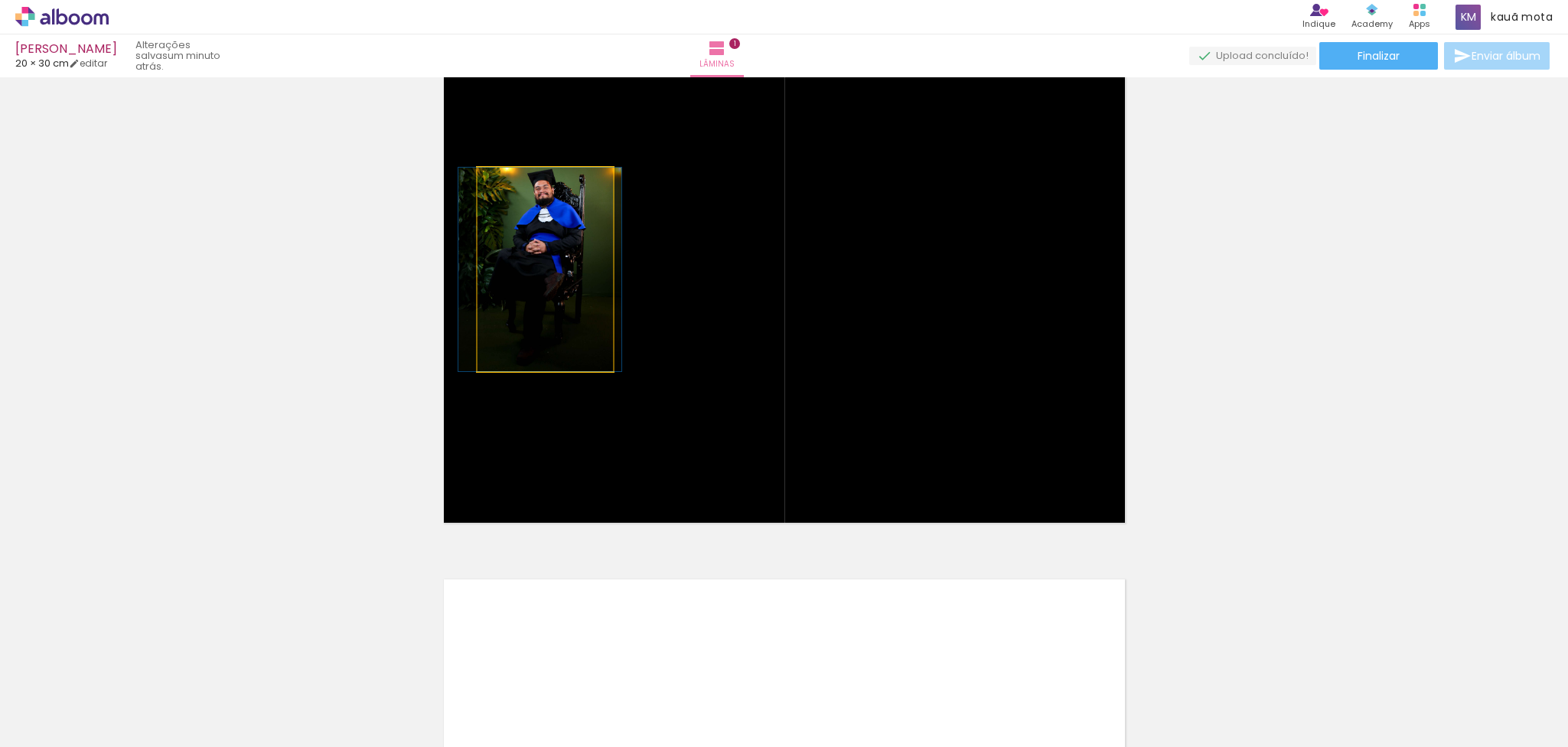
drag, startPoint x: 579, startPoint y: 329, endPoint x: 588, endPoint y: 316, distance: 15.8
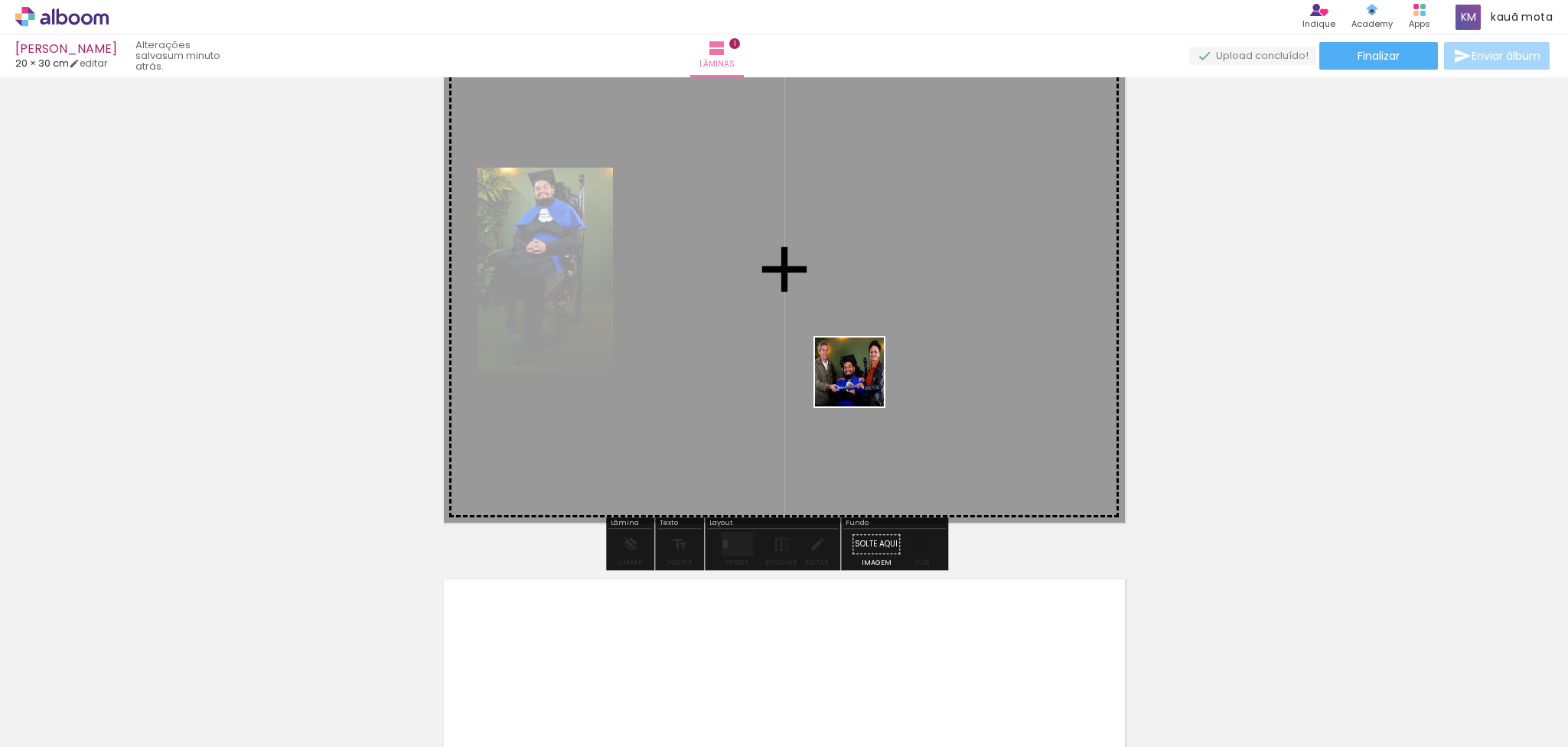
drag, startPoint x: 749, startPoint y: 719, endPoint x: 875, endPoint y: 340, distance: 399.4
click at [875, 331] on quentale-workspace at bounding box center [784, 373] width 1568 height 747
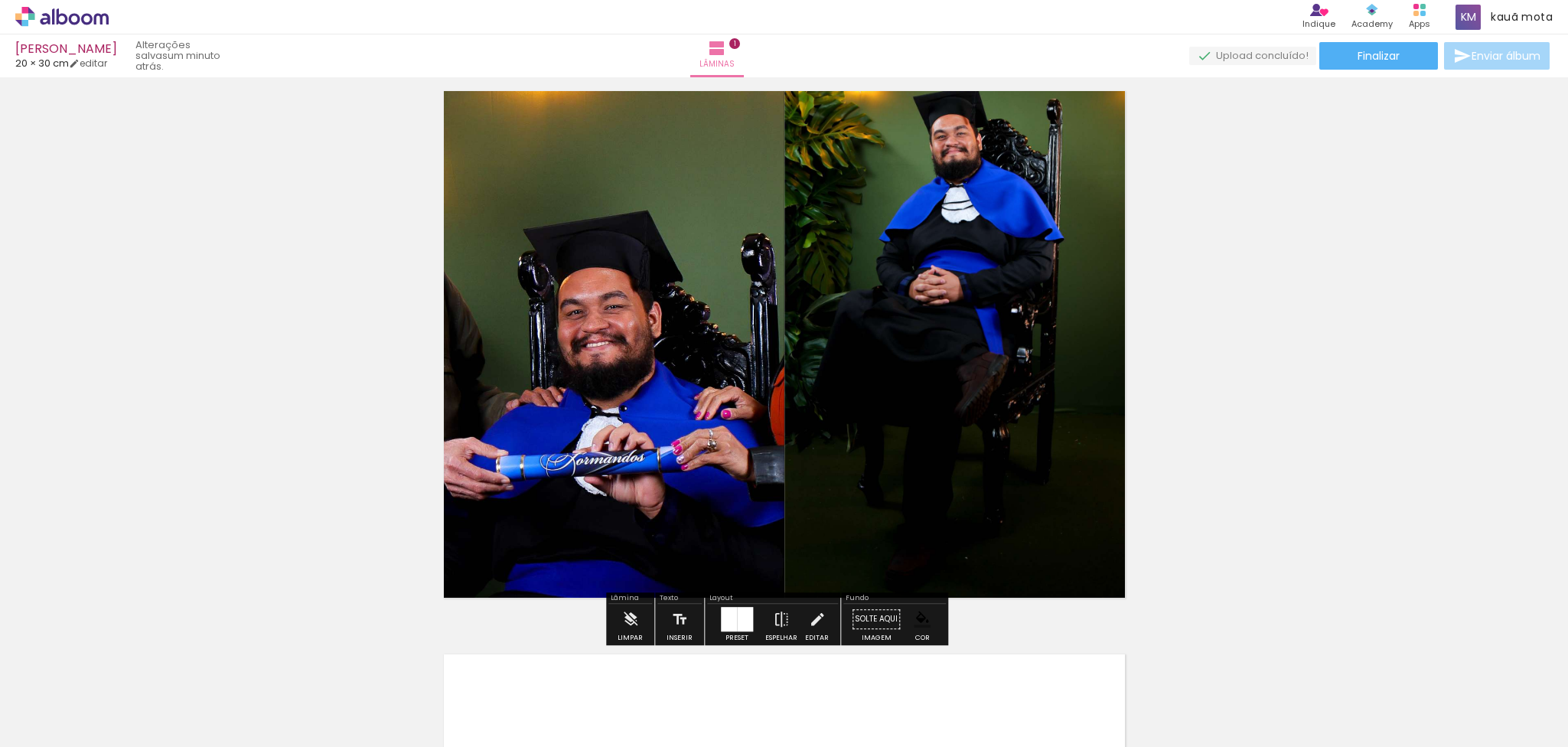
scroll to position [0, 0]
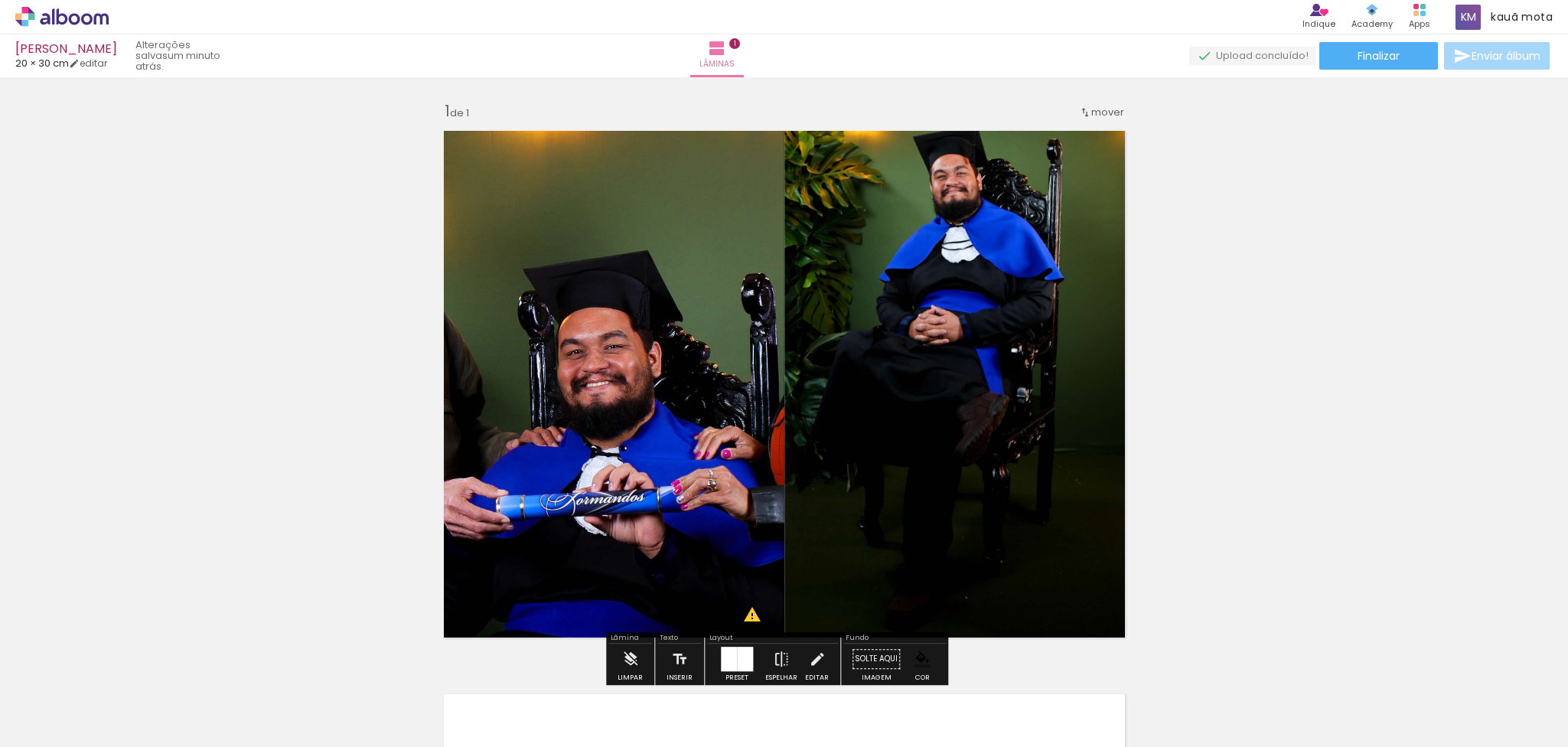
click at [562, 398] on quentale-photo at bounding box center [609, 384] width 349 height 525
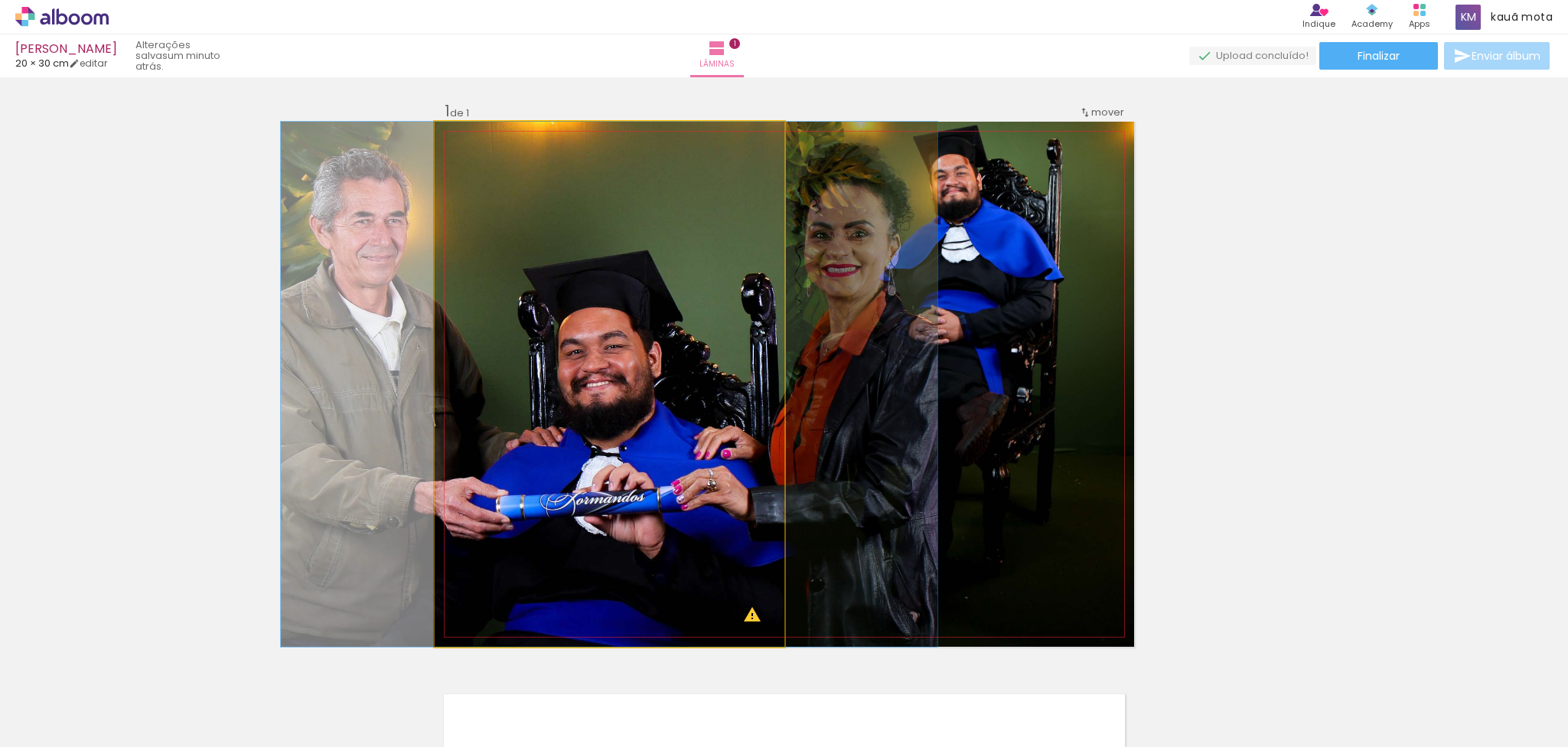
click at [562, 398] on quentale-photo at bounding box center [609, 384] width 349 height 525
